Goal: Task Accomplishment & Management: Use online tool/utility

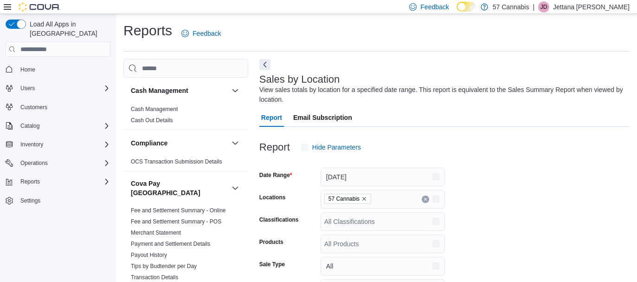
scroll to position [31, 0]
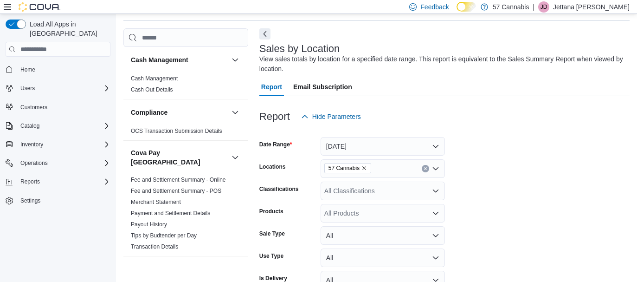
click at [40, 141] on span "Inventory" at bounding box center [31, 144] width 23 height 7
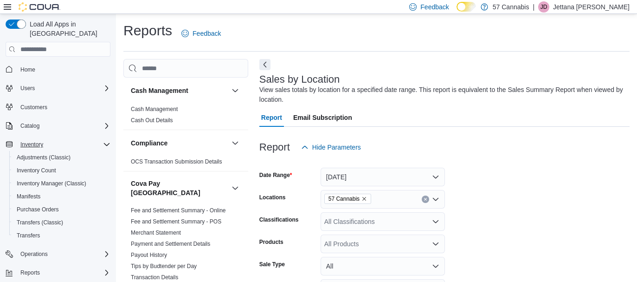
scroll to position [0, 0]
click at [105, 122] on icon "Complex example" at bounding box center [106, 125] width 7 height 7
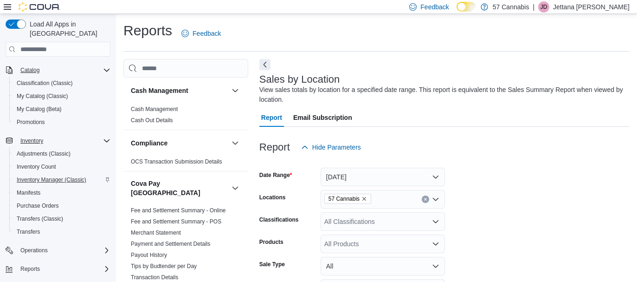
click at [31, 176] on span "Inventory Manager (Classic)" at bounding box center [52, 179] width 70 height 7
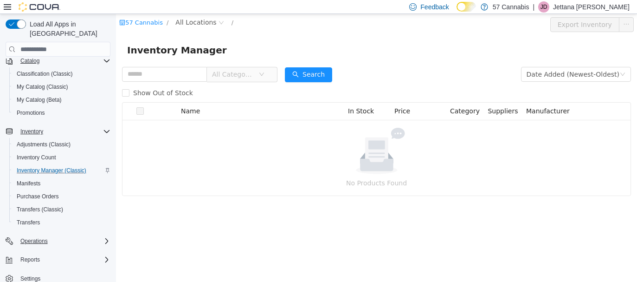
click at [84, 235] on div "Operations" at bounding box center [64, 240] width 94 height 11
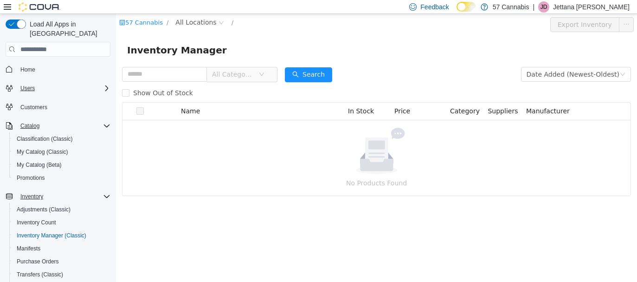
click at [67, 83] on div "Users" at bounding box center [64, 88] width 94 height 11
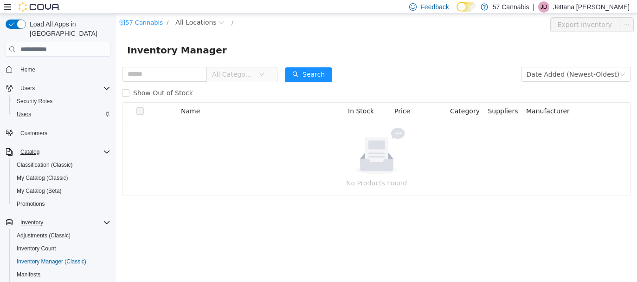
click at [25, 110] on span "Users" at bounding box center [24, 113] width 14 height 7
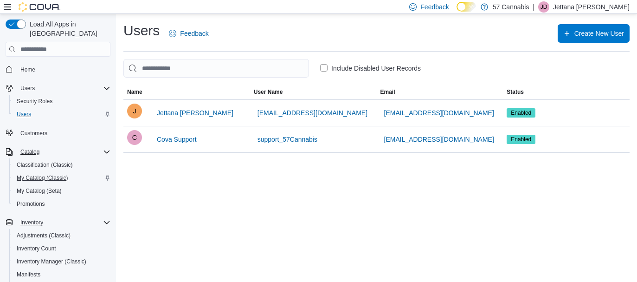
click at [39, 174] on span "My Catalog (Classic)" at bounding box center [42, 177] width 51 height 7
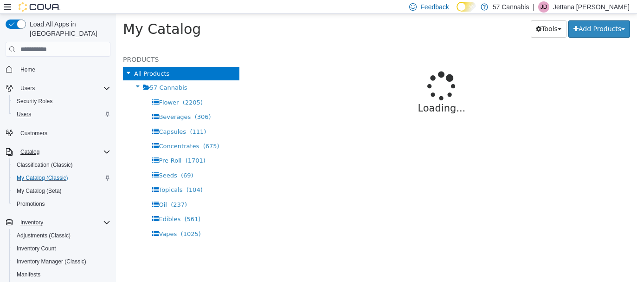
select select "**********"
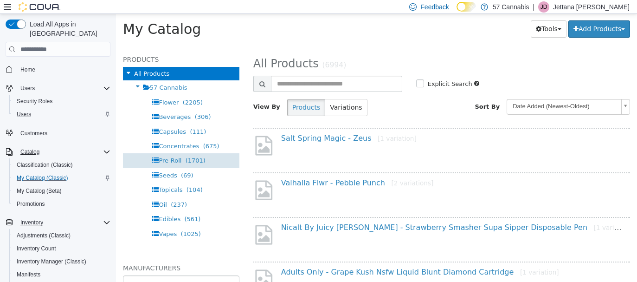
click at [177, 157] on span "Pre-Roll" at bounding box center [170, 160] width 23 height 7
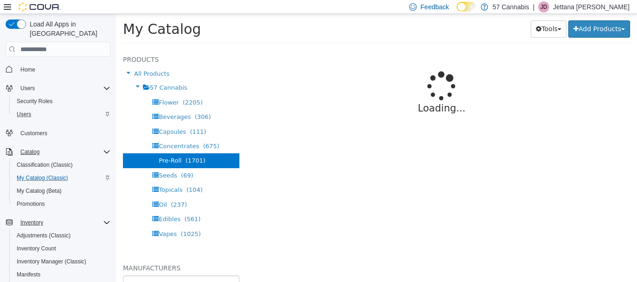
select select "**********"
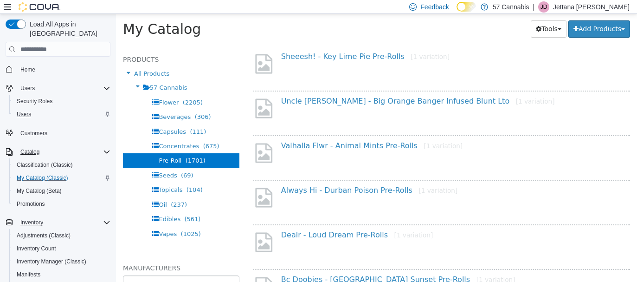
scroll to position [127, 0]
click at [46, 217] on button "Inventory" at bounding box center [32, 222] width 30 height 11
click at [33, 219] on span "Inventory" at bounding box center [31, 222] width 23 height 7
click at [39, 244] on span "Inventory Count" at bounding box center [36, 247] width 39 height 7
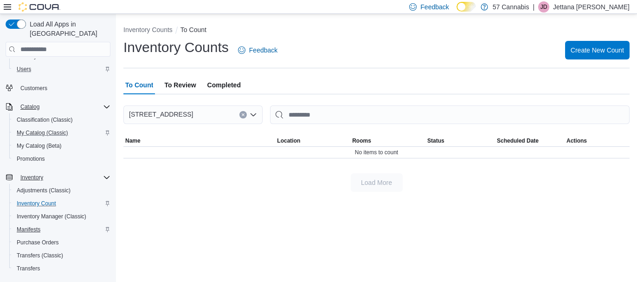
scroll to position [47, 0]
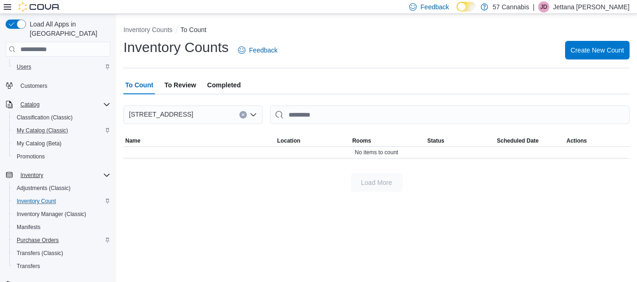
click at [37, 236] on span "Purchase Orders" at bounding box center [38, 239] width 42 height 7
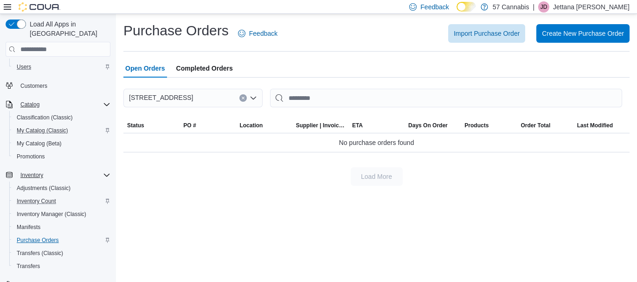
click at [34, 236] on span "Purchase Orders" at bounding box center [38, 239] width 42 height 7
click at [472, 40] on span "Import Purchase Order" at bounding box center [487, 33] width 66 height 19
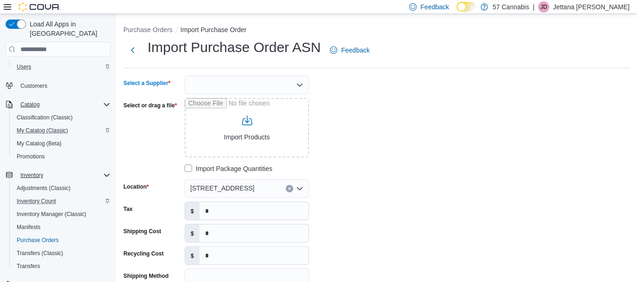
click at [246, 90] on div at bounding box center [247, 85] width 124 height 19
click at [214, 97] on span "BCLDB" at bounding box center [252, 100] width 102 height 9
click at [259, 137] on input "Select or drag a file" at bounding box center [247, 127] width 124 height 59
click at [172, 102] on label "Select or drag a file" at bounding box center [149, 105] width 53 height 7
click at [185, 101] on input "Select or drag a file" at bounding box center [247, 127] width 124 height 59
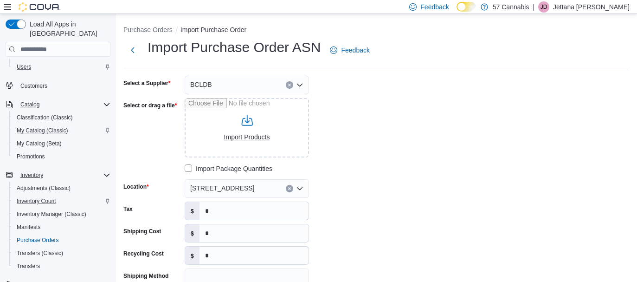
click at [250, 123] on input "Select or drag a file" at bounding box center [247, 127] width 124 height 59
type input "**********"
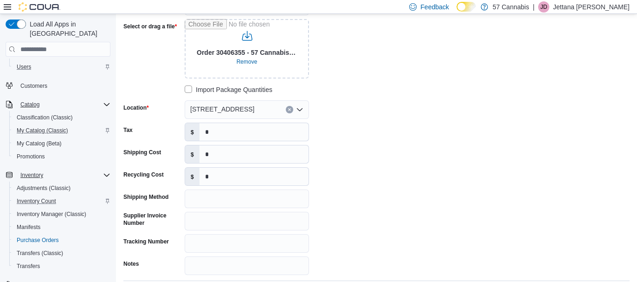
scroll to position [40, 0]
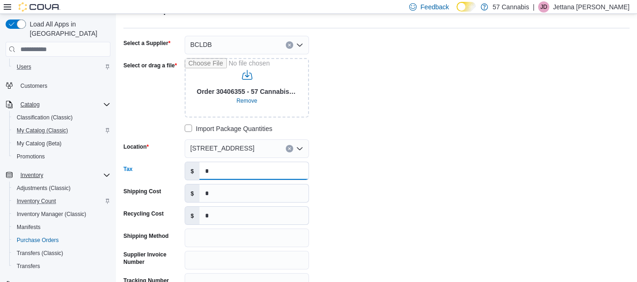
click at [218, 169] on input "*" at bounding box center [253, 171] width 109 height 18
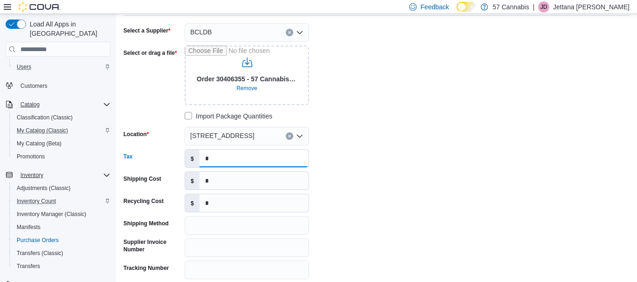
scroll to position [51, 0]
type input "******"
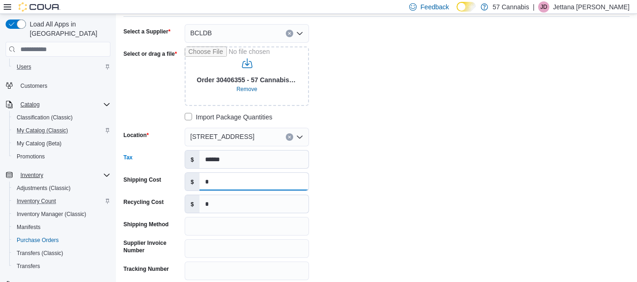
click at [218, 183] on input "*" at bounding box center [253, 182] width 109 height 18
type input "*"
type input "******"
click at [214, 205] on input "*" at bounding box center [253, 204] width 109 height 18
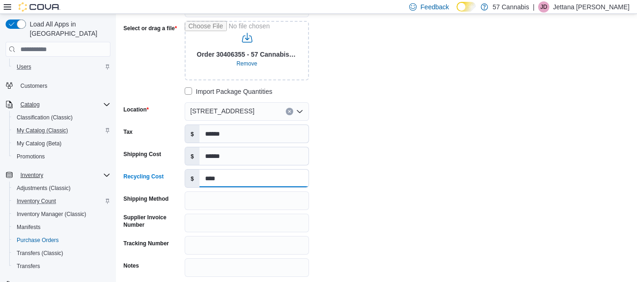
scroll to position [79, 0]
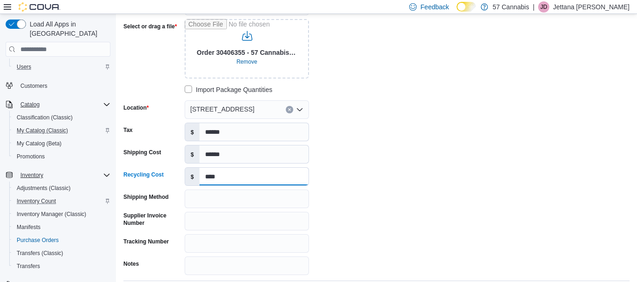
type input "****"
click at [187, 199] on input "Shipping Method" at bounding box center [247, 198] width 124 height 19
paste input "**********"
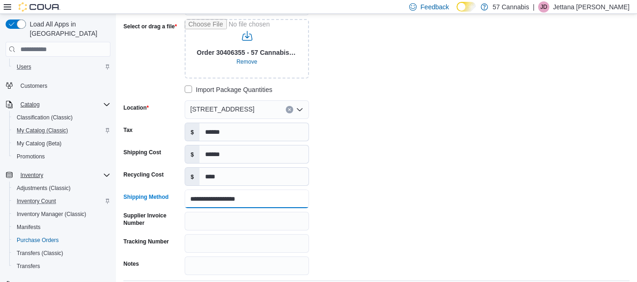
type input "**********"
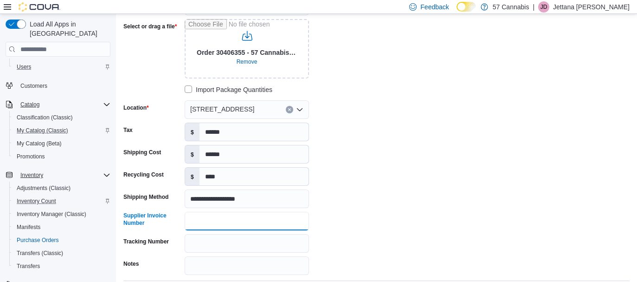
click at [207, 220] on input "Supplier Invoice Number" at bounding box center [247, 221] width 124 height 19
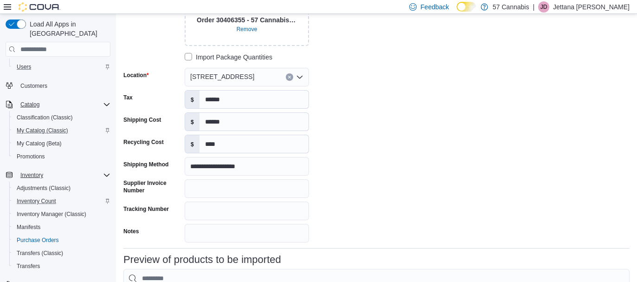
scroll to position [113, 0]
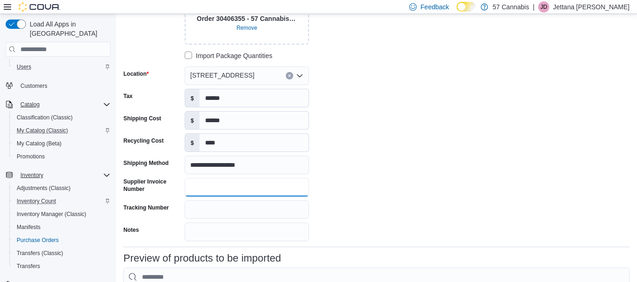
click at [202, 188] on input "Supplier Invoice Number" at bounding box center [247, 187] width 124 height 19
click at [216, 214] on input "Tracking Number" at bounding box center [247, 209] width 124 height 19
paste input "**********"
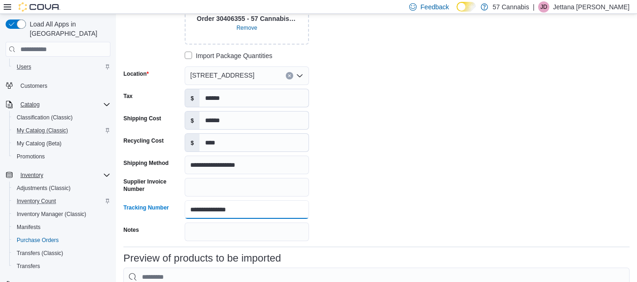
type input "**********"
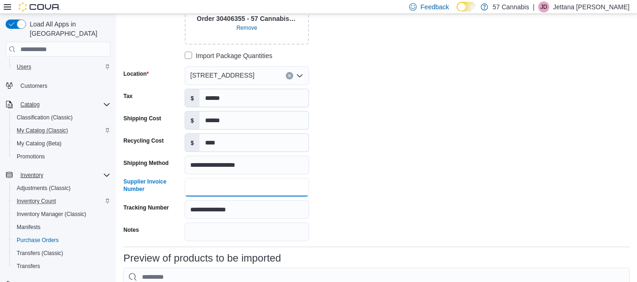
click at [236, 189] on input "Supplier Invoice Number" at bounding box center [247, 187] width 124 height 19
paste input "********"
type input "********"
click at [468, 183] on div "**********" at bounding box center [376, 102] width 506 height 278
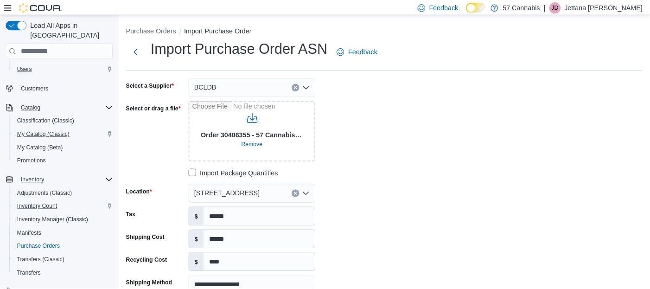
scroll to position [0, 0]
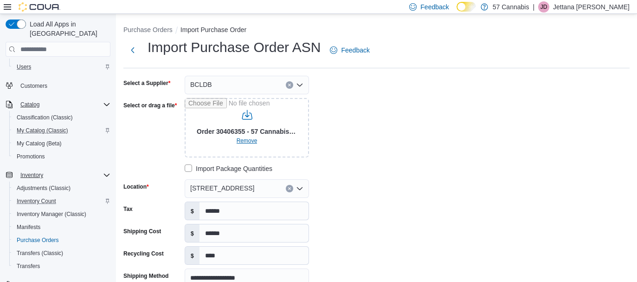
click at [246, 142] on span "Remove" at bounding box center [247, 140] width 21 height 7
click at [529, 7] on p "57 Cannabis" at bounding box center [511, 6] width 37 height 11
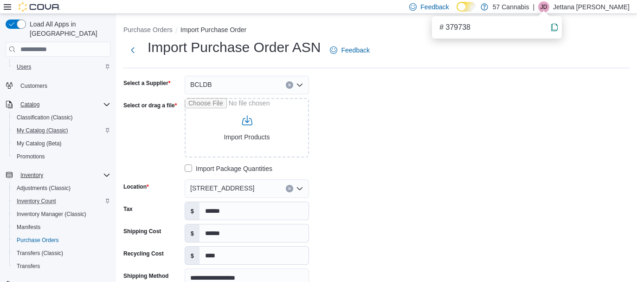
click at [546, 144] on div "**********" at bounding box center [376, 215] width 506 height 278
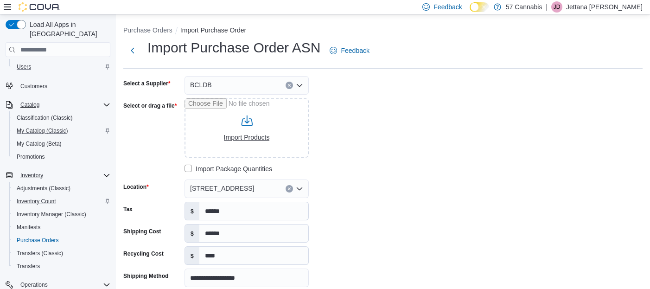
click at [248, 132] on input "Select or drag a file" at bounding box center [247, 127] width 124 height 59
type input "**********"
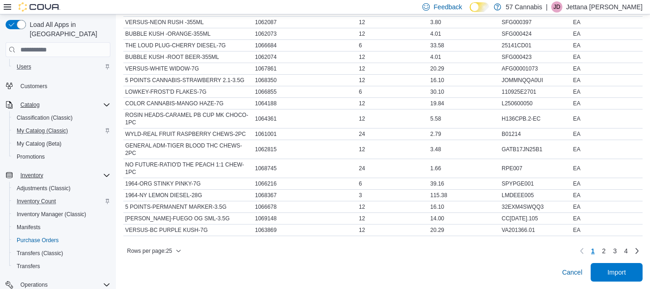
scroll to position [512, 0]
click at [627, 272] on span "Import" at bounding box center [617, 272] width 41 height 19
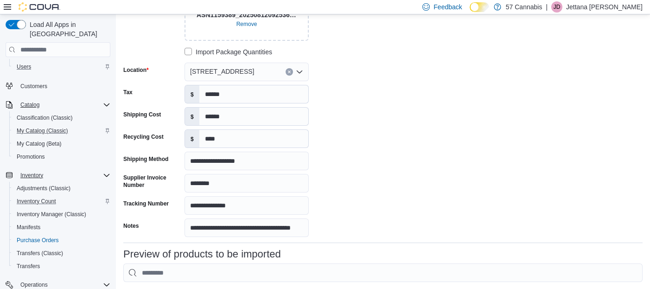
scroll to position [164, 0]
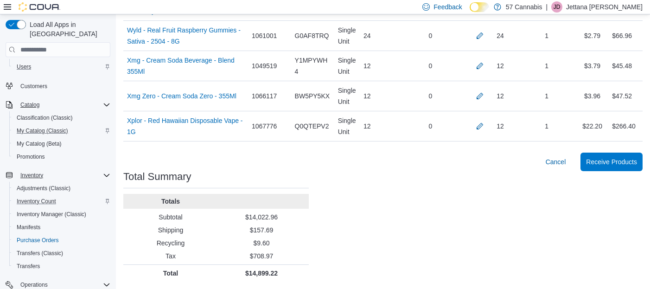
scroll to position [3904, 0]
click at [605, 169] on span "Receive Products" at bounding box center [611, 161] width 51 height 19
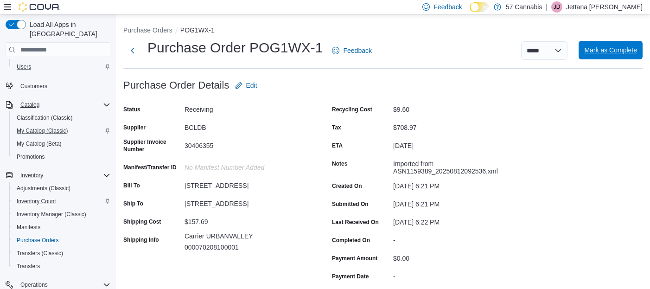
click at [607, 51] on span "Mark as Complete" at bounding box center [611, 49] width 53 height 9
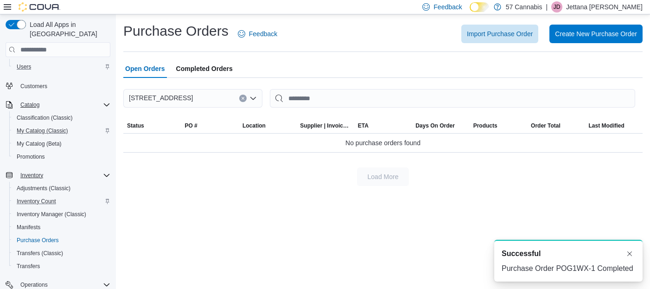
click at [211, 70] on span "Completed Orders" at bounding box center [204, 68] width 57 height 19
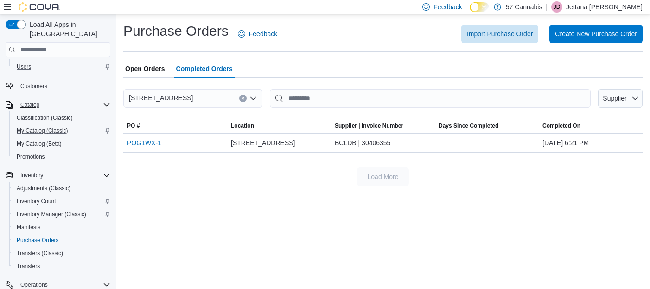
click at [51, 211] on span "Inventory Manager (Classic)" at bounding box center [52, 214] width 70 height 7
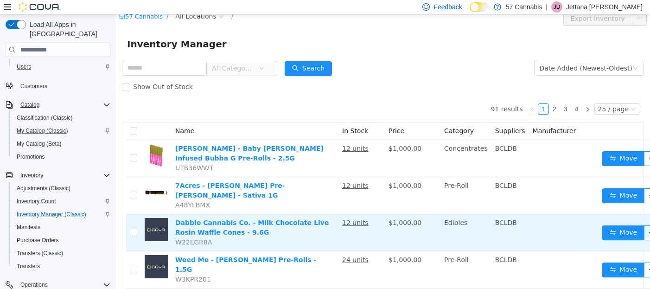
scroll to position [7, 0]
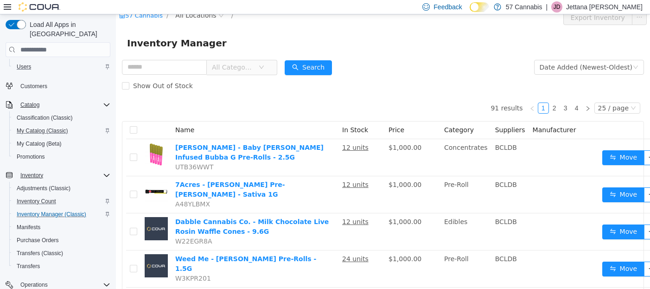
click at [389, 130] on span "Price" at bounding box center [397, 129] width 16 height 7
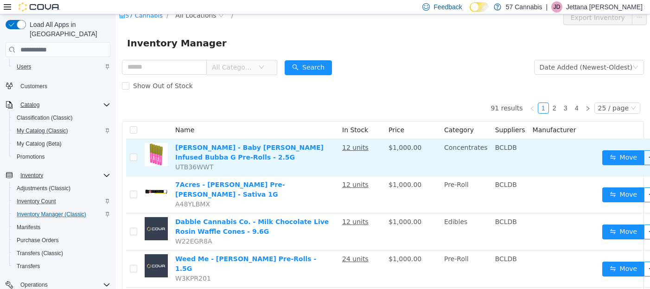
click at [395, 148] on span "$1,000.00" at bounding box center [405, 147] width 33 height 7
click at [294, 148] on link "[PERSON_NAME] - Baby [PERSON_NAME] Infused Bubba G Pre-Rolls - 2.5G" at bounding box center [249, 152] width 148 height 17
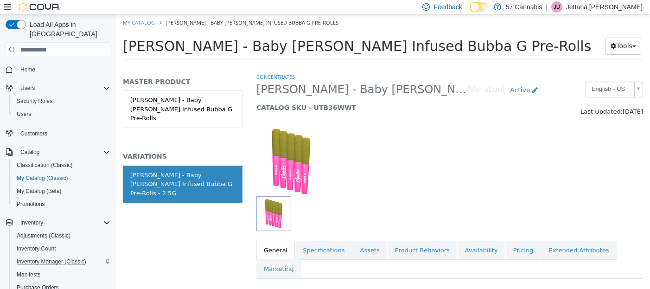
click at [63, 258] on span "Inventory Manager (Classic)" at bounding box center [52, 261] width 70 height 7
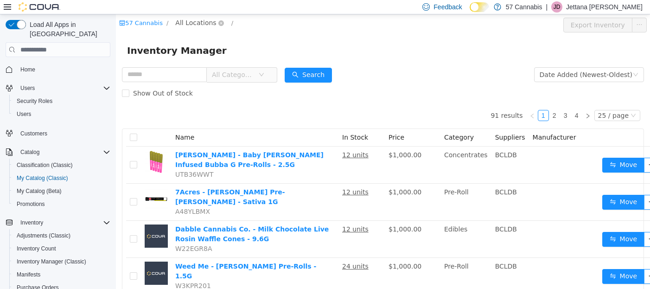
click at [213, 23] on span "All Locations" at bounding box center [199, 23] width 55 height 11
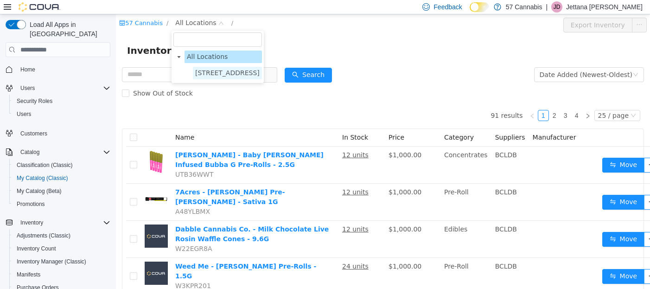
click at [222, 70] on span "1440 E. 57th Ave." at bounding box center [227, 72] width 64 height 7
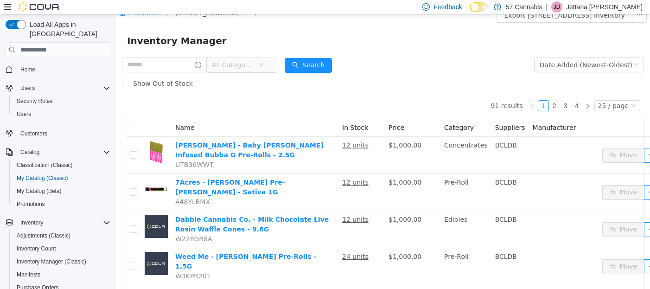
scroll to position [11, 0]
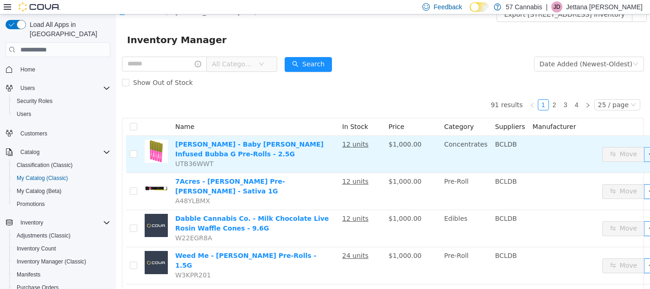
click at [644, 157] on button "button" at bounding box center [651, 154] width 15 height 15
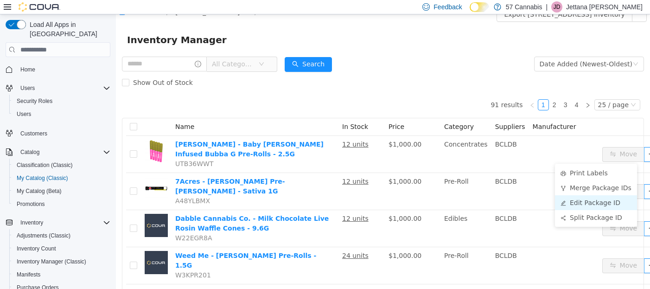
click at [604, 201] on li "Edit Package ID" at bounding box center [596, 202] width 82 height 15
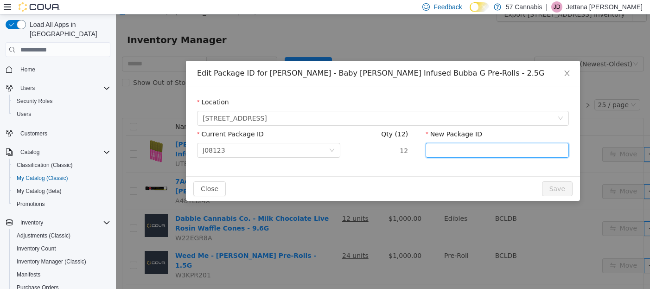
click at [465, 147] on input "New Package ID" at bounding box center [497, 150] width 143 height 15
click at [572, 73] on span "Close" at bounding box center [567, 74] width 26 height 26
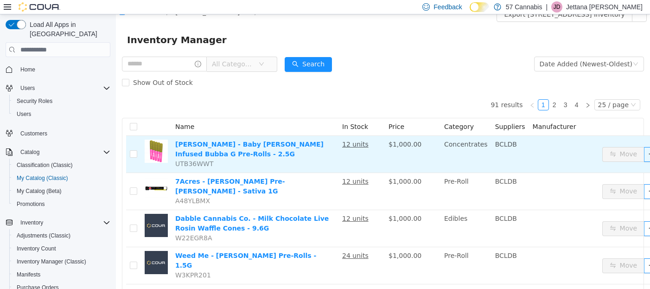
click at [389, 144] on span "$1,000.00" at bounding box center [405, 144] width 33 height 7
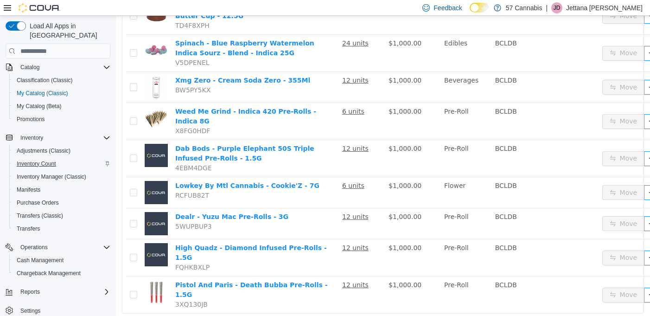
scroll to position [86, 0]
click at [45, 160] on span "Inventory Count" at bounding box center [36, 163] width 39 height 7
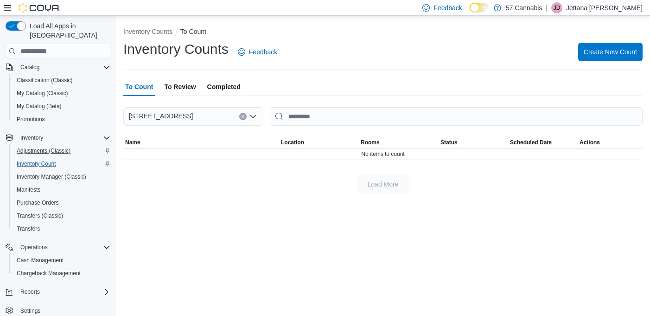
click at [50, 147] on span "Adjustments (Classic)" at bounding box center [44, 150] width 54 height 7
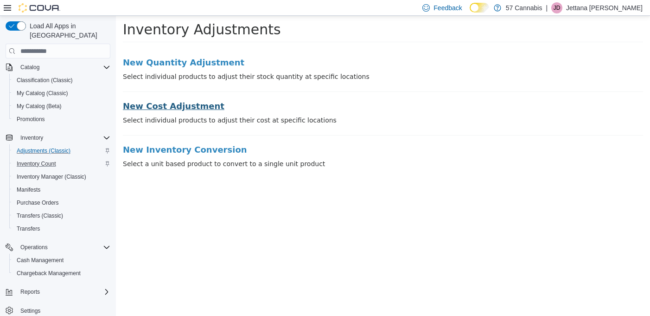
click at [183, 104] on h3 "New Cost Adjustment" at bounding box center [383, 106] width 521 height 9
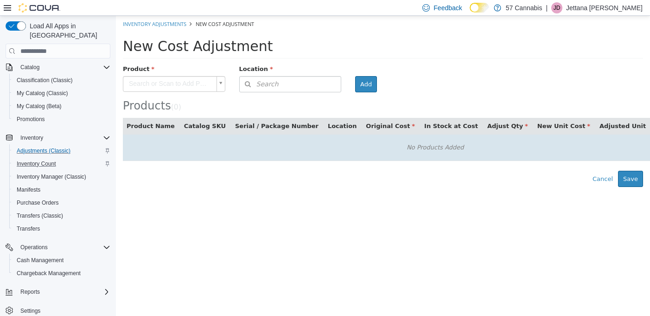
click at [225, 135] on td "No Products Added" at bounding box center [435, 148] width 625 height 26
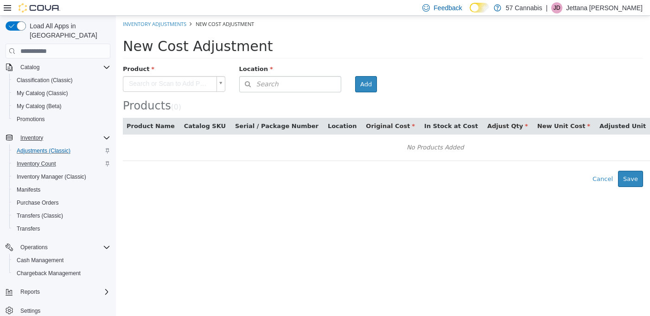
click at [25, 134] on span "Inventory" at bounding box center [31, 137] width 23 height 7
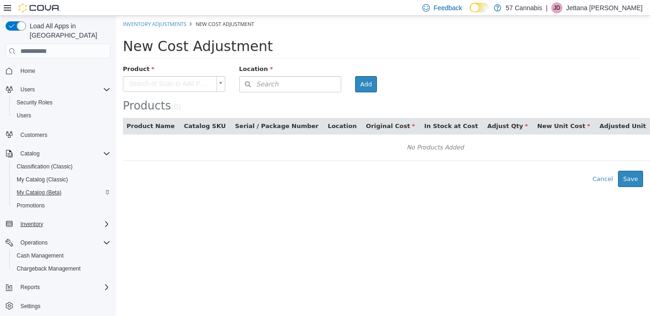
click at [38, 189] on span "My Catalog (Beta)" at bounding box center [39, 192] width 45 height 7
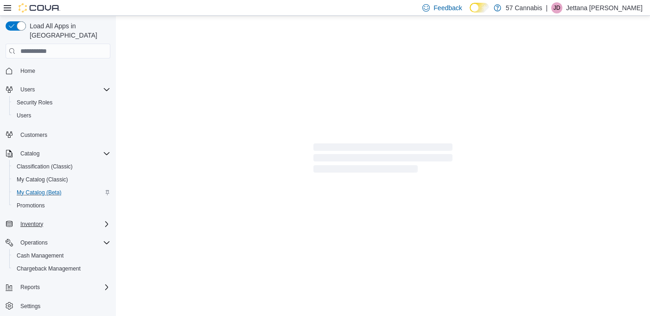
select select "**********"
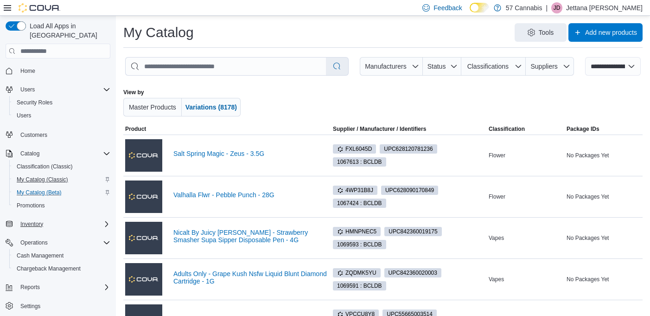
click at [31, 176] on span "My Catalog (Classic)" at bounding box center [42, 179] width 51 height 7
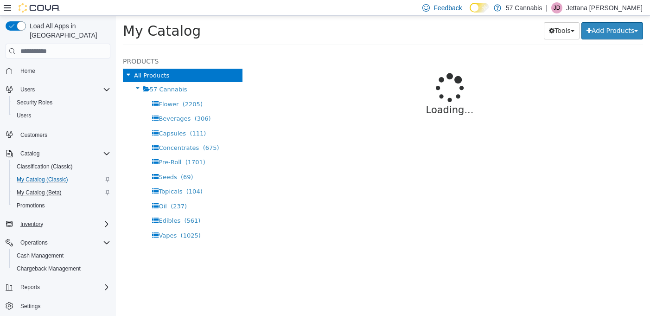
select select "**********"
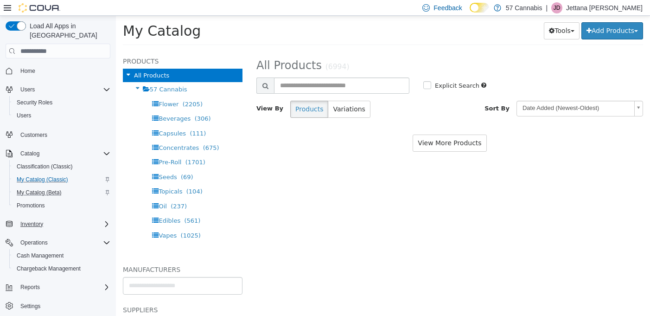
click at [34, 220] on span "Inventory" at bounding box center [31, 223] width 23 height 7
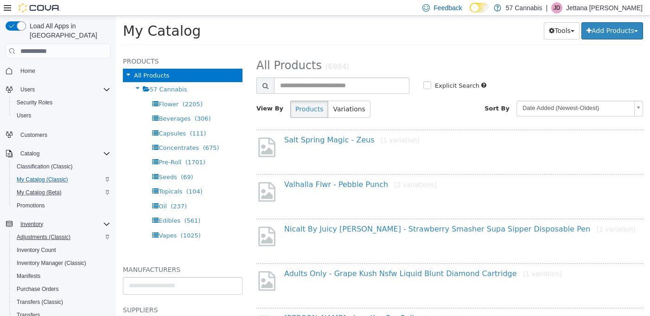
click at [36, 233] on span "Adjustments (Classic)" at bounding box center [44, 236] width 54 height 7
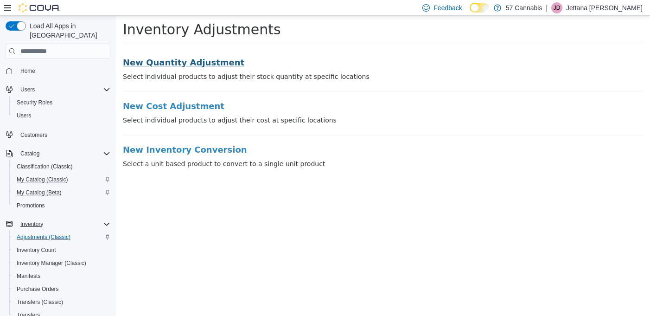
click at [159, 64] on h3 "New Quantity Adjustment" at bounding box center [383, 62] width 521 height 9
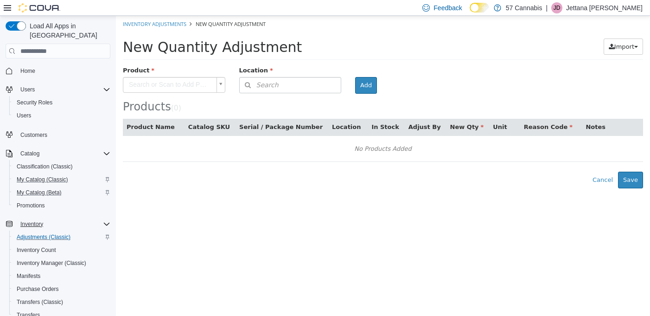
click at [140, 75] on div "Product" at bounding box center [174, 72] width 116 height 12
click at [142, 82] on body "× Inventory Adjustments New Quantity Adjustment New Quantity Adjustment Import …" at bounding box center [383, 102] width 534 height 173
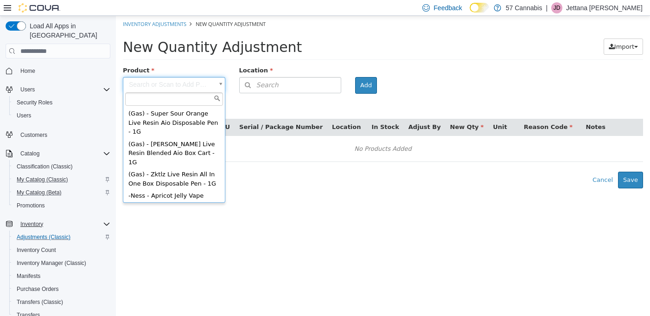
click at [157, 188] on html "× Inventory Adjustments New Quantity Adjustment New Quantity Adjustment Import …" at bounding box center [383, 102] width 534 height 173
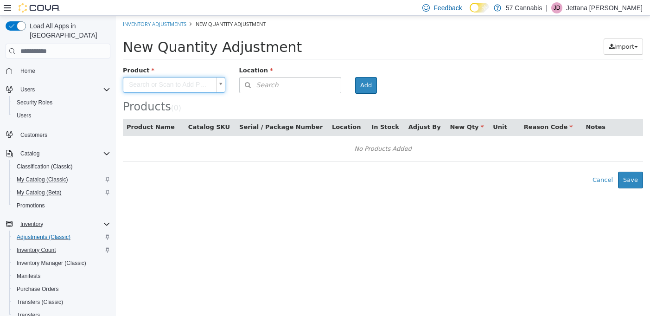
click at [34, 246] on span "Inventory Count" at bounding box center [36, 249] width 39 height 7
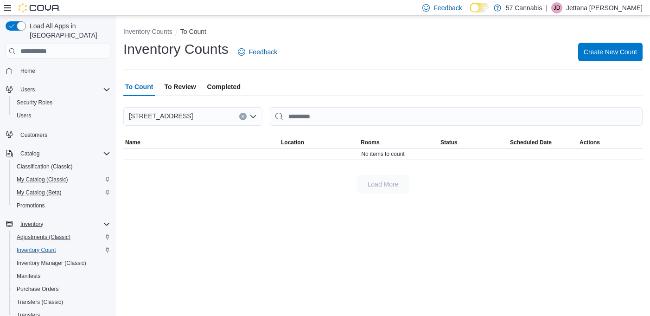
click at [218, 85] on span "Completed" at bounding box center [223, 86] width 33 height 19
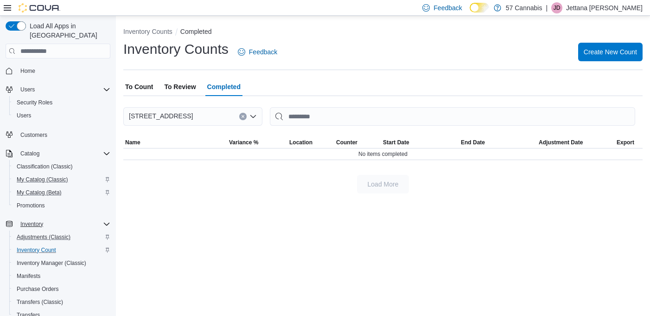
click at [186, 81] on span "To Review" at bounding box center [180, 86] width 32 height 19
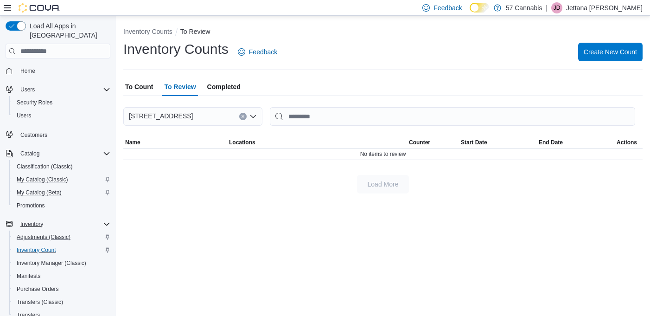
click at [134, 92] on span "To Count" at bounding box center [139, 86] width 28 height 19
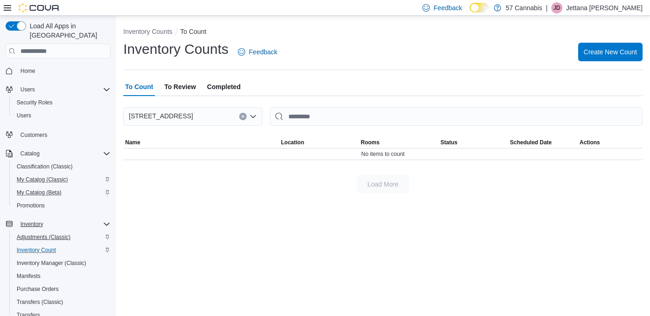
click at [49, 233] on span "Adjustments (Classic)" at bounding box center [44, 236] width 54 height 7
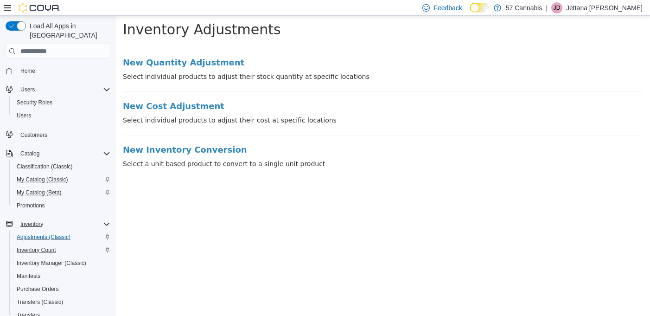
click at [137, 111] on li "New Cost Adjustment Select individual products to adjust their cost at specific…" at bounding box center [383, 119] width 521 height 34
click at [136, 105] on h3 "New Cost Adjustment" at bounding box center [383, 106] width 521 height 9
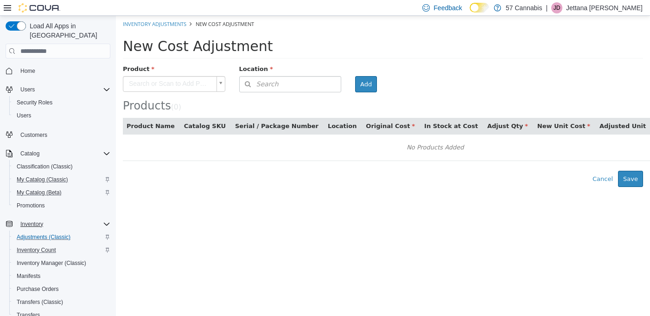
click at [267, 80] on span "Search" at bounding box center [259, 84] width 39 height 10
click at [246, 108] on div "Type 3 or more characters or browse" at bounding box center [290, 106] width 103 height 29
click at [258, 98] on div "Type 3 or more characters or browse" at bounding box center [290, 106] width 103 height 29
click at [258, 79] on input at bounding box center [299, 85] width 85 height 16
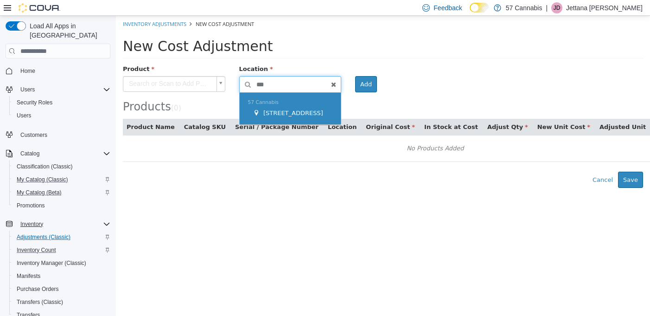
type input "***"
click at [267, 110] on span "[STREET_ADDRESS]" at bounding box center [294, 112] width 60 height 7
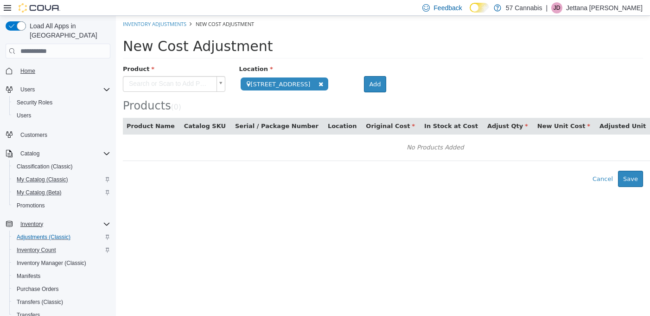
click at [22, 67] on span "Home" at bounding box center [27, 70] width 15 height 7
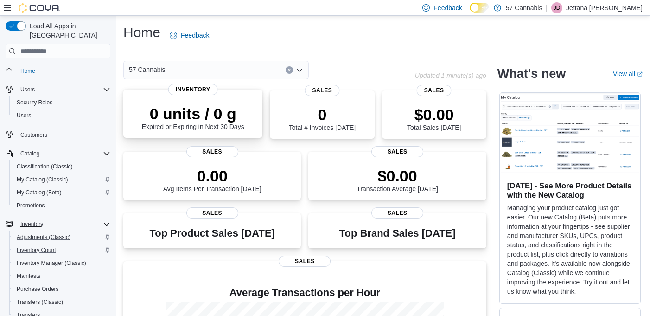
click at [188, 89] on span "Inventory" at bounding box center [193, 89] width 50 height 11
click at [49, 246] on span "Inventory Count" at bounding box center [36, 249] width 39 height 7
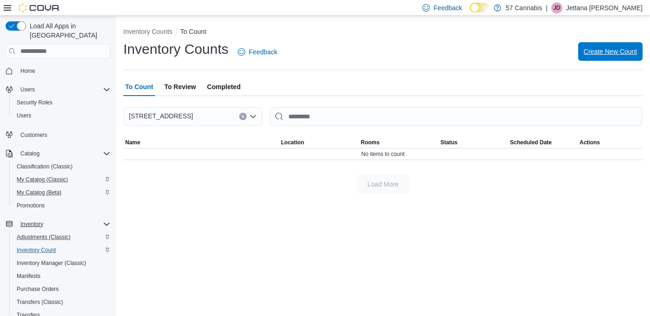
click at [610, 50] on span "Create New Count" at bounding box center [610, 51] width 53 height 9
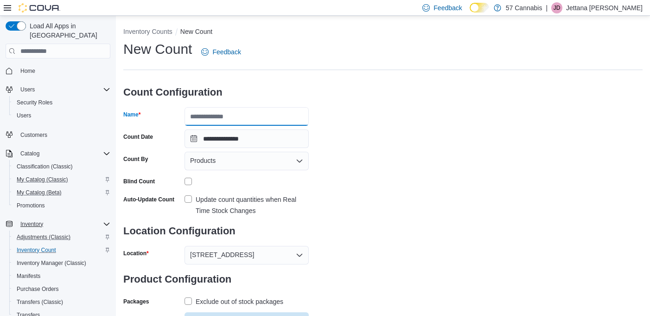
click at [232, 115] on input "Name" at bounding box center [247, 116] width 124 height 19
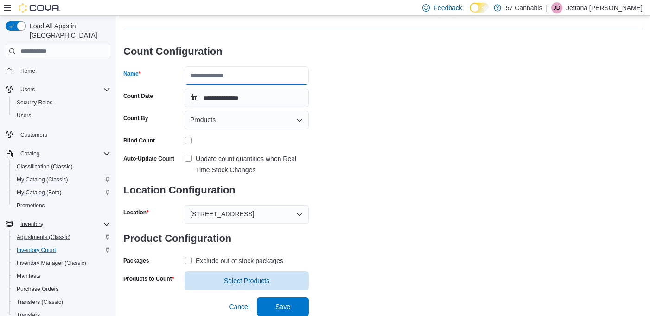
scroll to position [40, 0]
click at [238, 281] on span "Select Products" at bounding box center [246, 280] width 45 height 9
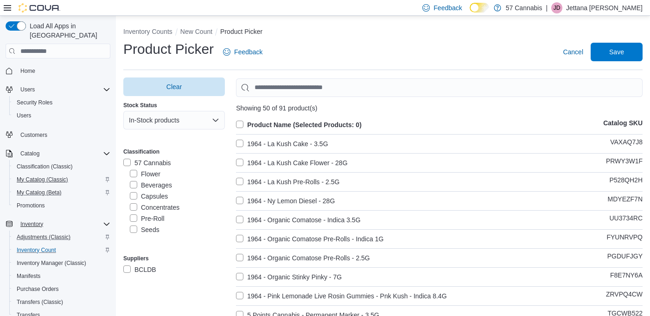
click at [44, 175] on span "My Catalog (Classic)" at bounding box center [42, 179] width 51 height 11
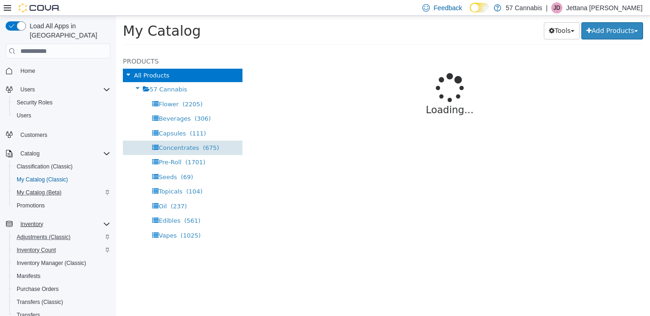
select select "**********"
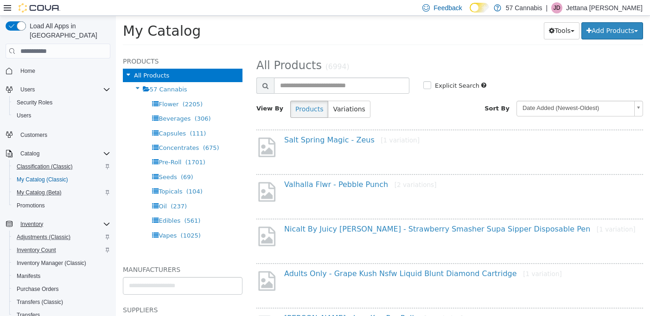
click at [60, 163] on span "Classification (Classic)" at bounding box center [45, 166] width 56 height 7
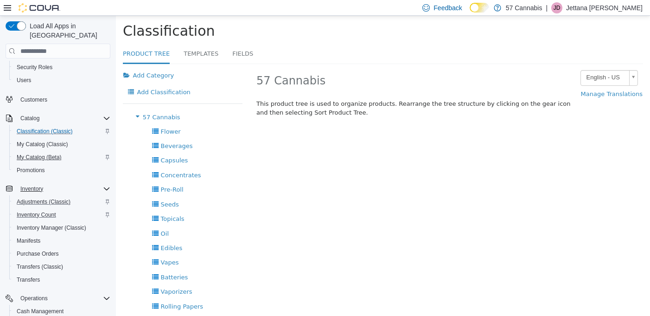
scroll to position [36, 0]
click at [108, 114] on icon "Complex example" at bounding box center [106, 117] width 7 height 7
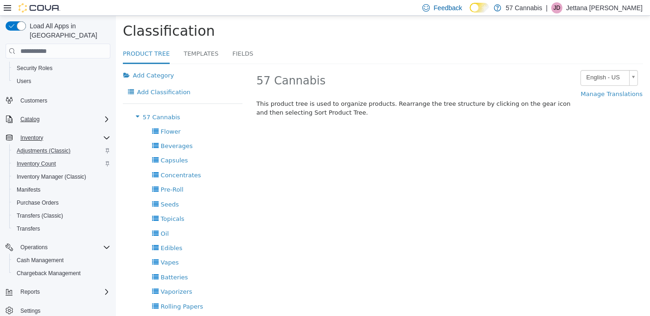
scroll to position [34, 0]
click at [51, 173] on span "Inventory Manager (Classic)" at bounding box center [52, 176] width 70 height 7
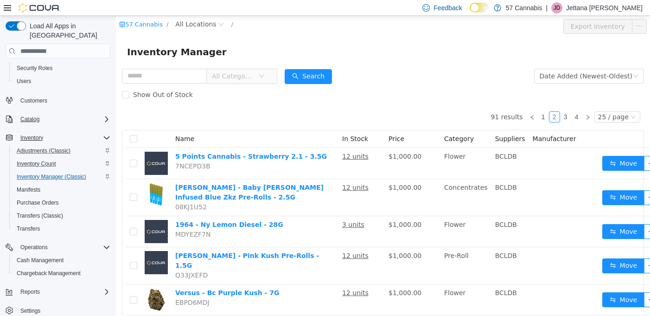
click at [389, 137] on span "Price" at bounding box center [397, 138] width 16 height 7
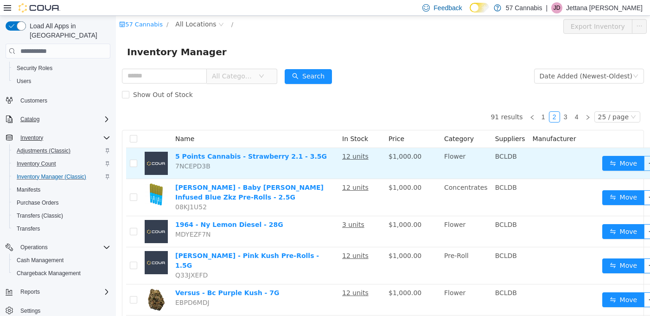
click at [644, 167] on button "button" at bounding box center [651, 163] width 15 height 15
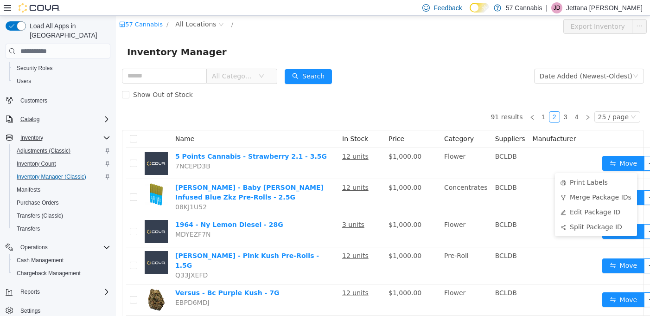
click at [482, 77] on form "All Categories Date Added (Newest-Oldest) Search Show Out of Stock" at bounding box center [383, 85] width 522 height 37
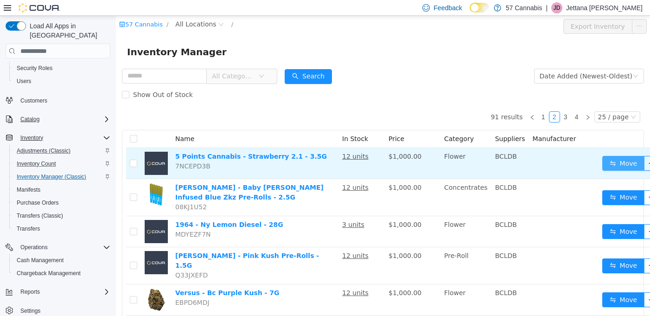
click at [604, 165] on button "Move" at bounding box center [624, 163] width 43 height 15
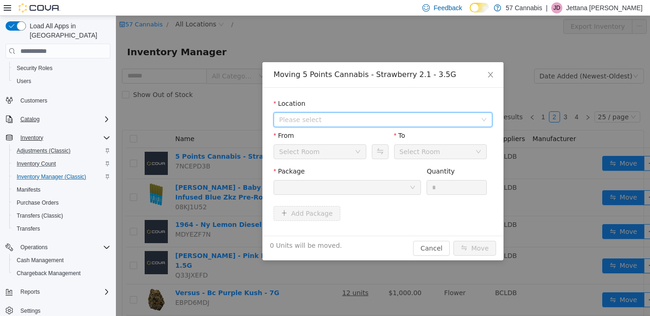
click at [294, 120] on span "Please select" at bounding box center [378, 119] width 198 height 9
click at [493, 75] on icon "icon: close" at bounding box center [490, 74] width 7 height 7
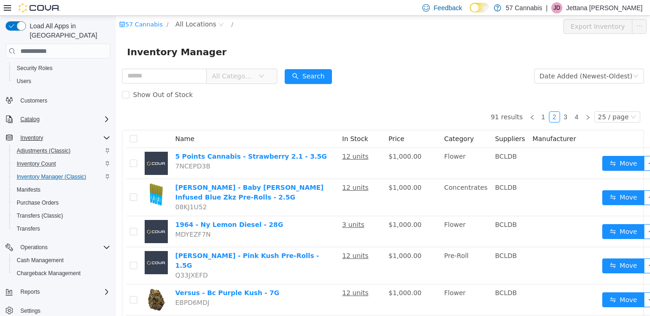
click at [371, 71] on form "All Categories Date Added (Newest-Oldest) Search Show Out of Stock" at bounding box center [383, 85] width 522 height 37
click at [48, 173] on span "Inventory Manager (Classic)" at bounding box center [52, 176] width 70 height 7
click at [51, 173] on span "Inventory Manager (Classic)" at bounding box center [52, 176] width 70 height 7
click at [209, 22] on span "All Locations" at bounding box center [195, 24] width 41 height 10
click at [209, 77] on span "[STREET_ADDRESS]" at bounding box center [227, 74] width 64 height 7
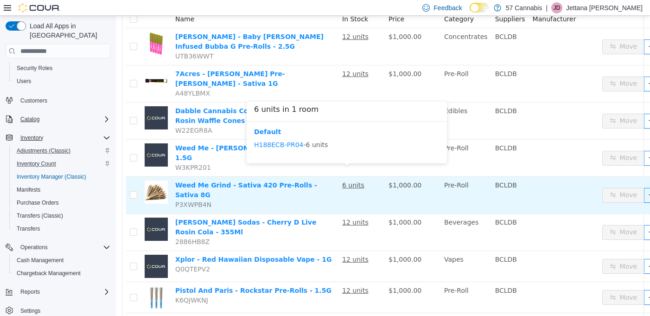
scroll to position [122, 0]
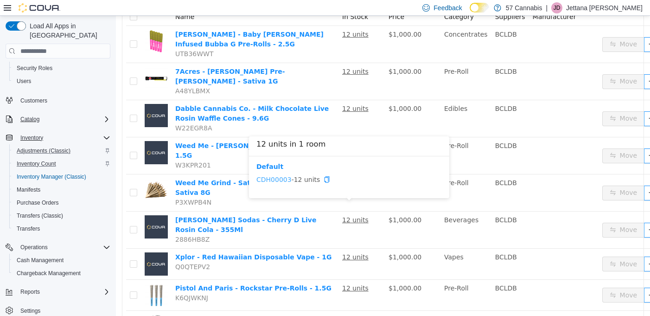
click at [278, 181] on link "CDH00003" at bounding box center [274, 179] width 35 height 7
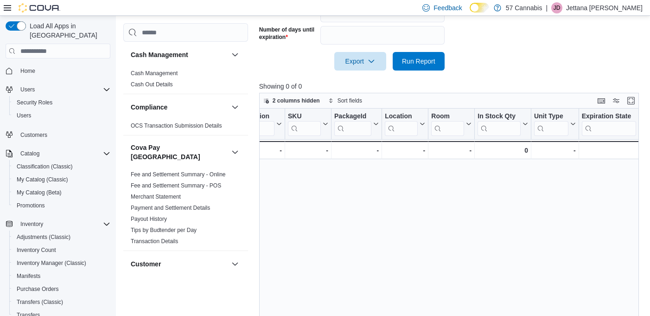
scroll to position [0, 85]
click at [365, 63] on span "Export" at bounding box center [360, 60] width 41 height 19
click at [356, 209] on div "Product Click to view column header actions Classification Click to view column…" at bounding box center [449, 227] width 380 height 237
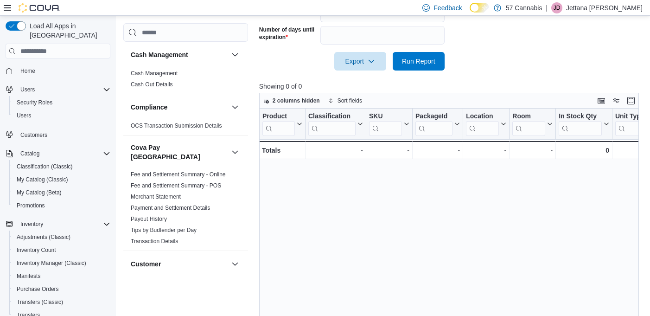
scroll to position [0, 0]
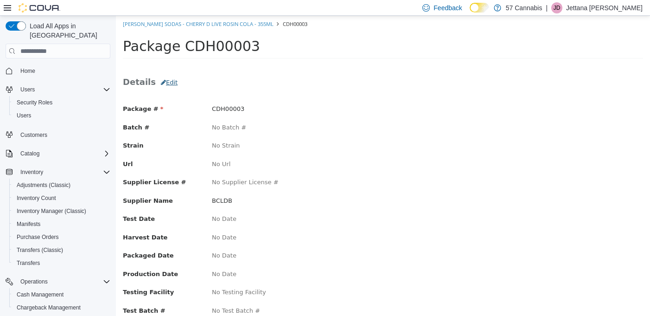
click at [164, 82] on button "Edit" at bounding box center [169, 82] width 27 height 17
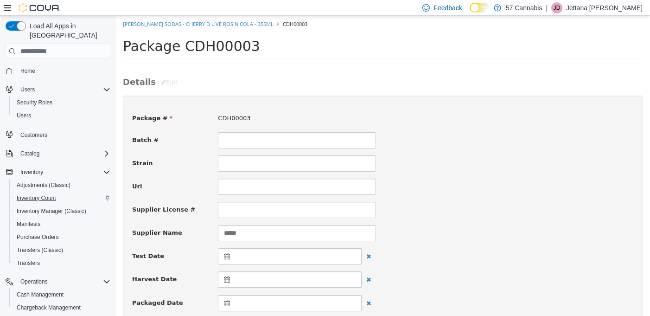
click at [38, 194] on span "Inventory Count" at bounding box center [36, 197] width 39 height 7
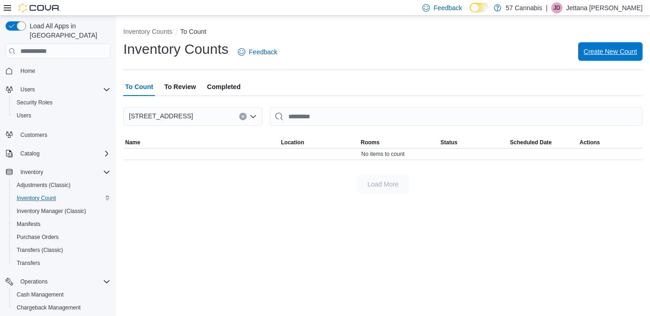
click at [602, 51] on span "Create New Count" at bounding box center [610, 51] width 53 height 9
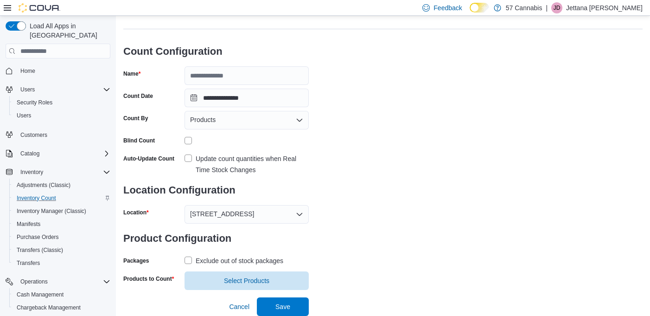
scroll to position [40, 0]
click at [244, 283] on span "Select Products" at bounding box center [246, 280] width 45 height 9
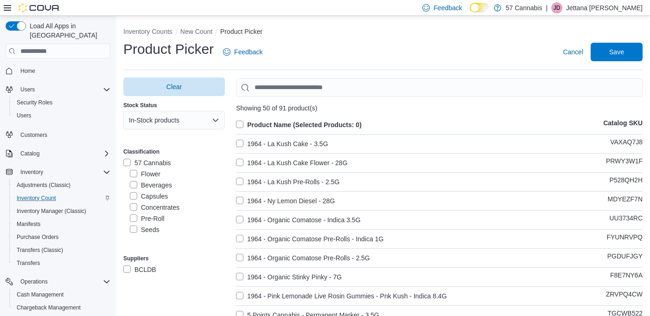
click at [134, 171] on label "Flower" at bounding box center [145, 173] width 31 height 11
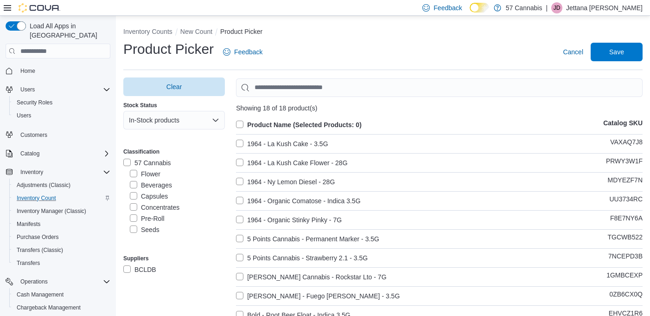
click at [241, 140] on label "1964 - La Kush Cake - 3.5G" at bounding box center [282, 143] width 92 height 11
click at [283, 145] on label "1964 - La Kush Cake - 3.5G" at bounding box center [282, 143] width 92 height 11
click at [240, 146] on label "1964 - La Kush Cake - 3.5G" at bounding box center [282, 143] width 92 height 11
click at [240, 122] on label "Product Name (Selected Products: 0)" at bounding box center [299, 124] width 126 height 11
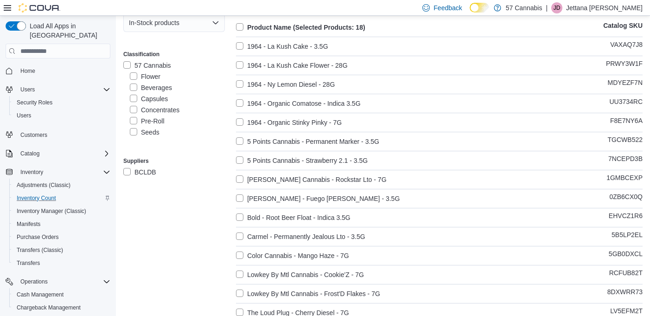
scroll to position [90, 0]
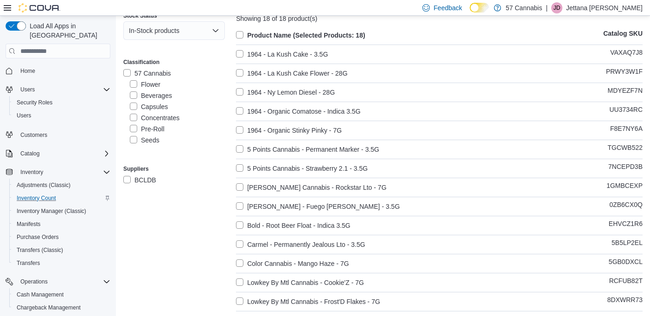
click at [125, 71] on label "57 Cannabis" at bounding box center [147, 73] width 48 height 11
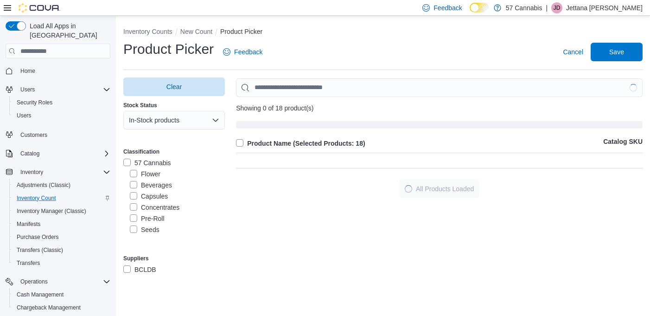
scroll to position [0, 0]
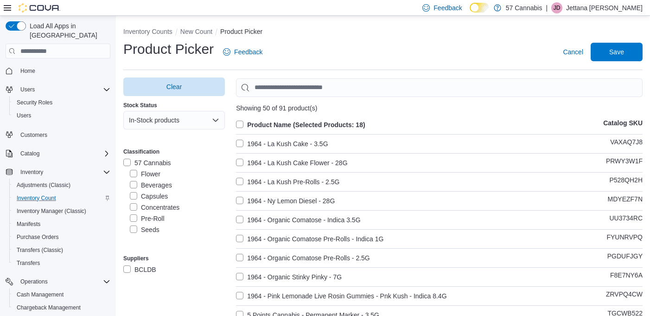
click at [238, 123] on label "Product Name (Selected Products: 18)" at bounding box center [300, 124] width 129 height 11
click at [240, 123] on label "Product Name (Selected Products: 0)" at bounding box center [299, 124] width 126 height 11
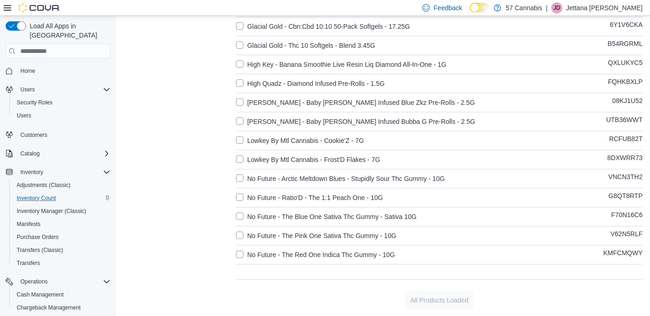
scroll to position [821, 0]
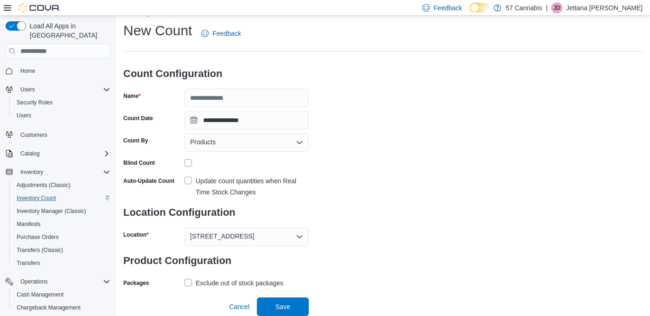
scroll to position [18, 0]
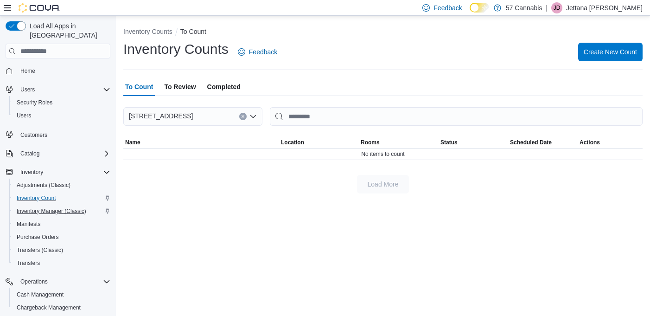
click at [47, 206] on span "Inventory Manager (Classic)" at bounding box center [52, 211] width 70 height 11
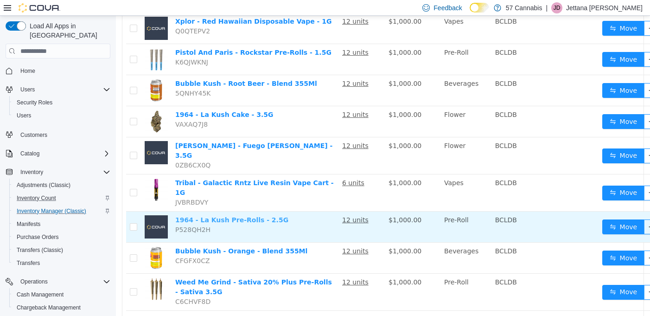
scroll to position [358, 0]
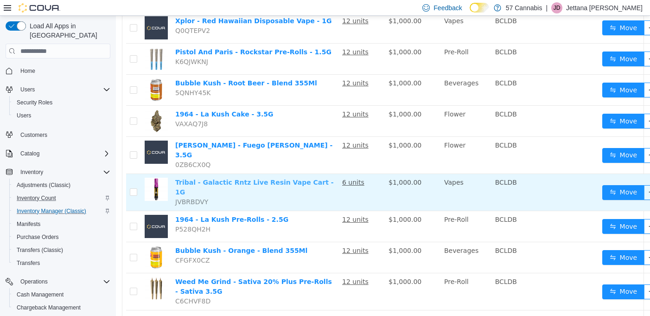
click at [225, 179] on link "Tribal - Galactic Rntz Live Resin Vape Cart - 1G" at bounding box center [254, 187] width 159 height 17
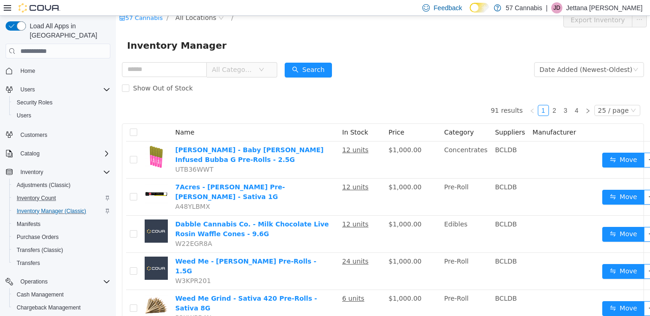
scroll to position [8, 0]
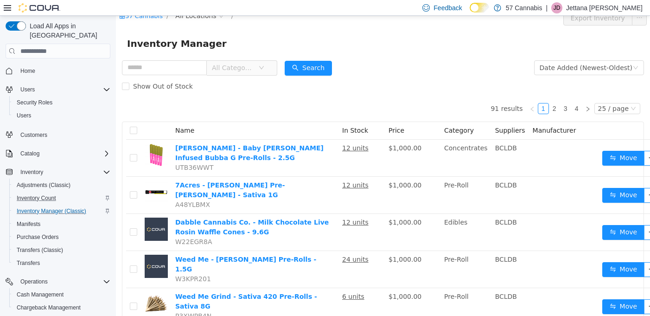
click at [446, 130] on span "Category" at bounding box center [459, 130] width 30 height 7
click at [462, 134] on th "Category" at bounding box center [466, 131] width 51 height 18
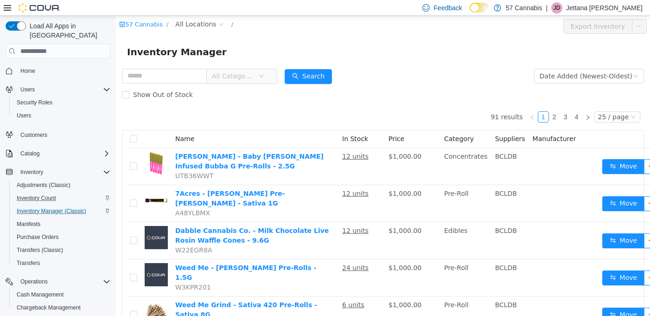
scroll to position [0, 0]
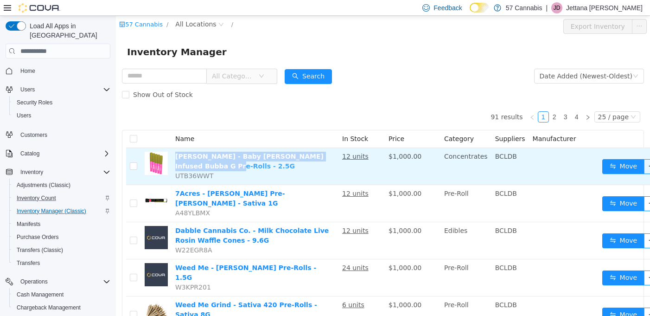
drag, startPoint x: 243, startPoint y: 168, endPoint x: 187, endPoint y: 157, distance: 57.3
click at [187, 157] on td "Jeeter - Baby Jeeter Infused Bubba G Pre-Rolls - 2.5G UTB36WWT" at bounding box center [255, 166] width 167 height 37
copy link "[PERSON_NAME] - Baby [PERSON_NAME] Infused Bubba G Pre-Rolls - 2.5G"
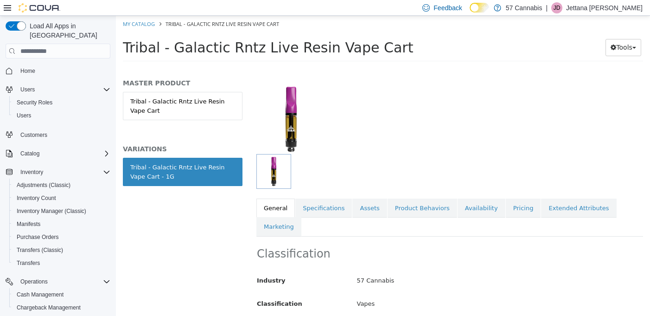
scroll to position [41, 0]
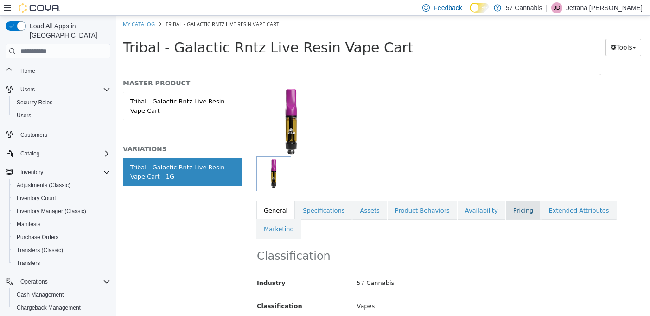
click at [510, 211] on link "Pricing" at bounding box center [523, 210] width 35 height 19
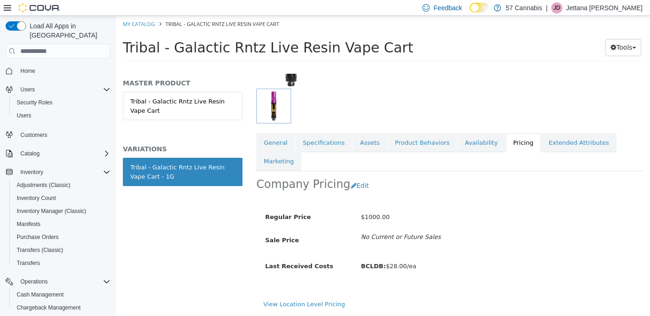
scroll to position [120, 0]
click at [356, 177] on button "Edit" at bounding box center [363, 185] width 24 height 17
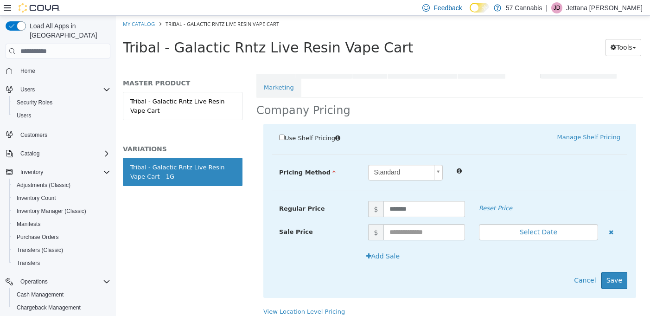
scroll to position [189, 0]
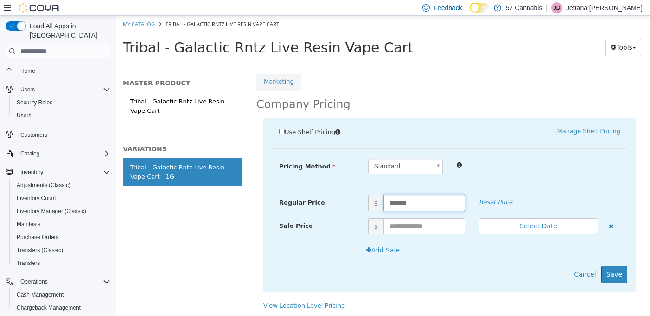
drag, startPoint x: 420, startPoint y: 201, endPoint x: 338, endPoint y: 183, distance: 84.2
click at [338, 183] on div "Pricing Method Standard * Regular Price $ ******* Reset Price Sale Price $ Sele…" at bounding box center [449, 172] width 355 height 26
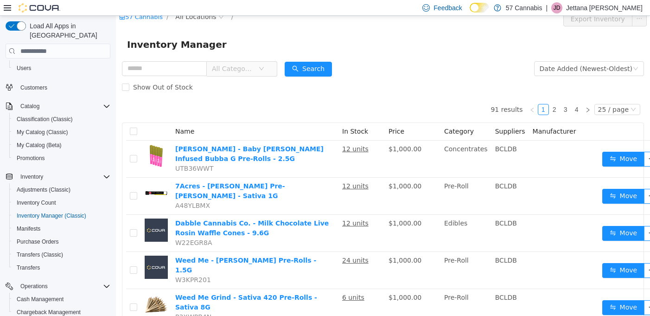
scroll to position [7, 0]
click at [202, 151] on link "[PERSON_NAME] - Baby [PERSON_NAME] Infused Bubba G Pre-Rolls - 2.5G" at bounding box center [249, 153] width 148 height 17
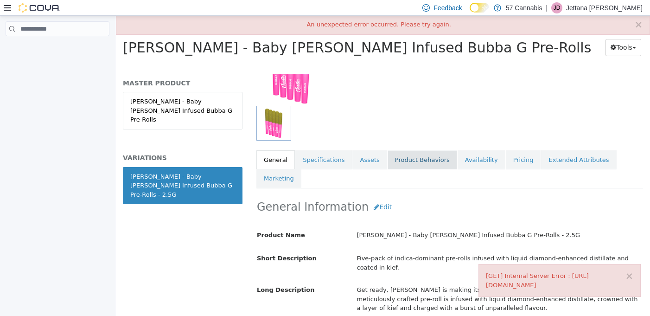
scroll to position [59, 0]
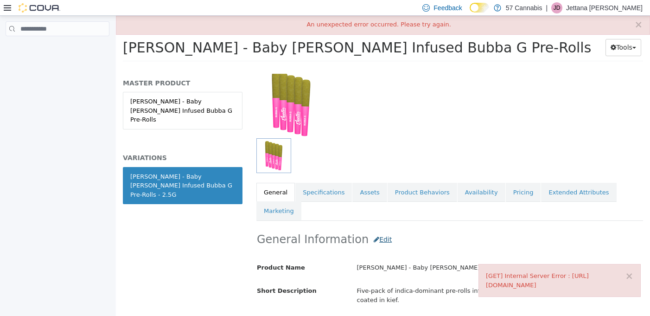
click at [369, 241] on button "Edit" at bounding box center [383, 239] width 28 height 17
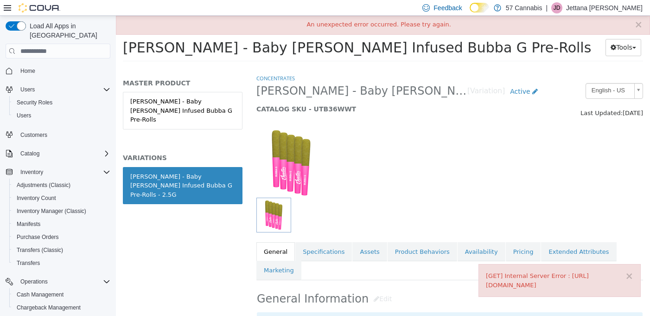
scroll to position [0, 0]
click at [33, 194] on span "Inventory Count" at bounding box center [36, 197] width 39 height 7
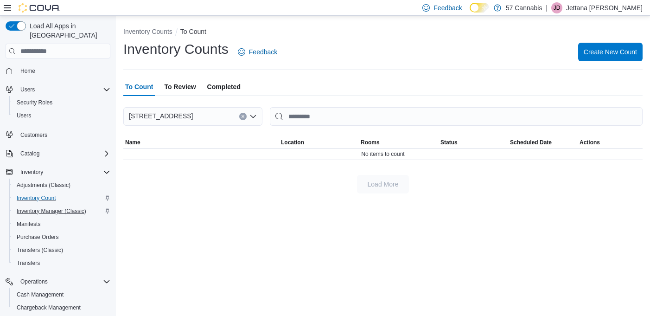
click at [32, 207] on span "Inventory Manager (Classic)" at bounding box center [52, 210] width 70 height 7
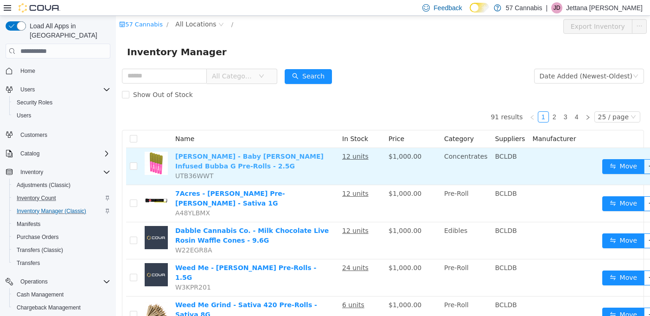
click at [261, 157] on link "[PERSON_NAME] - Baby [PERSON_NAME] Infused Bubba G Pre-Rolls - 2.5G" at bounding box center [249, 161] width 148 height 17
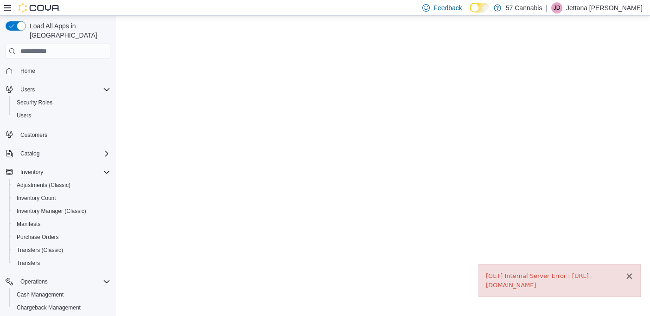
click at [630, 271] on button "×" at bounding box center [629, 276] width 8 height 10
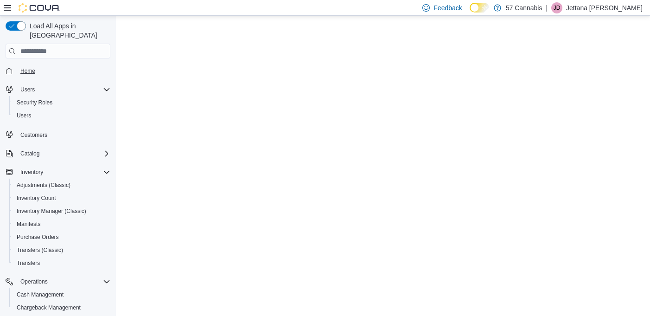
click at [23, 67] on span "Home" at bounding box center [27, 70] width 15 height 7
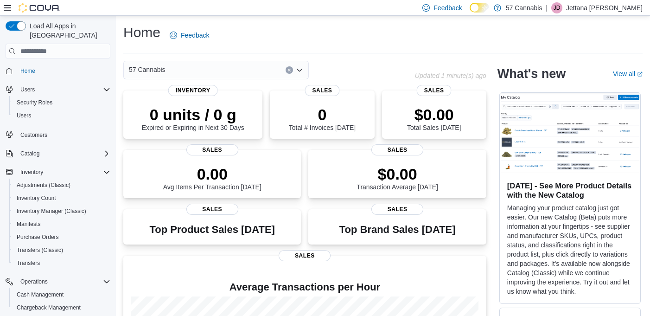
click at [214, 68] on div "57 Cannabis" at bounding box center [216, 70] width 186 height 19
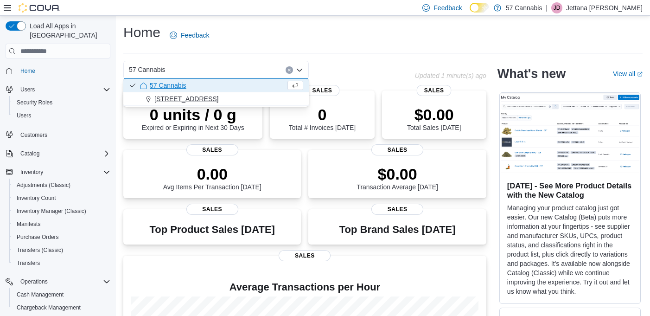
click at [199, 95] on span "[STREET_ADDRESS]" at bounding box center [186, 98] width 64 height 9
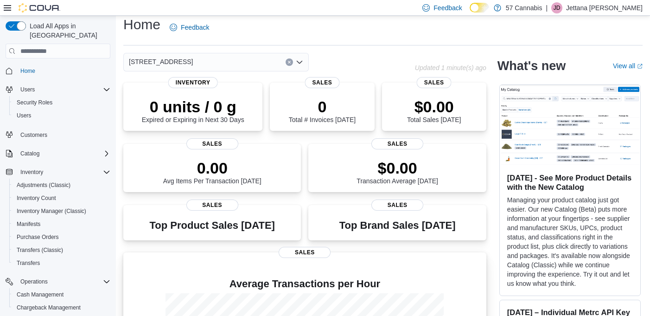
scroll to position [5, 0]
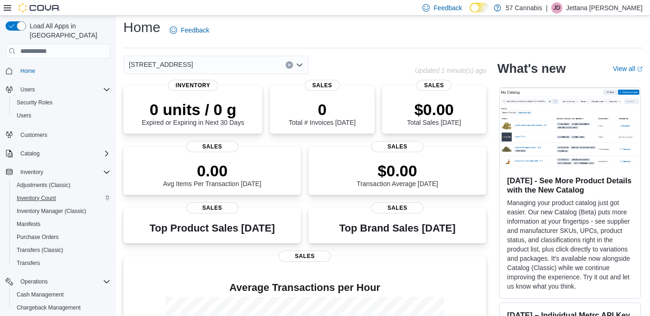
click at [46, 194] on span "Inventory Count" at bounding box center [36, 197] width 39 height 7
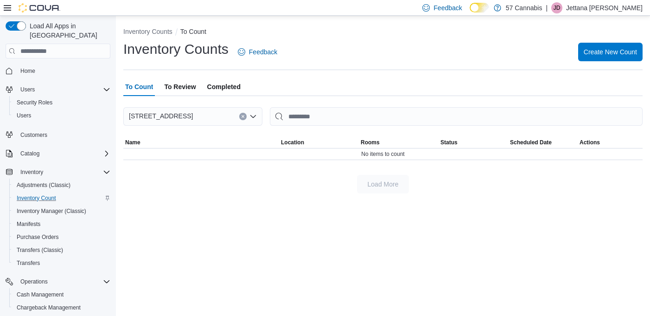
click at [212, 116] on div "[STREET_ADDRESS]" at bounding box center [192, 116] width 139 height 19
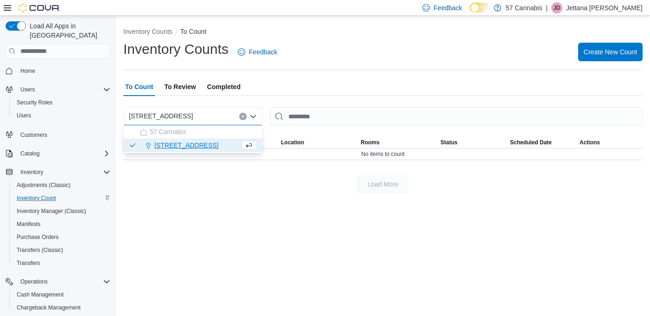
click at [188, 144] on span "[STREET_ADDRESS]" at bounding box center [186, 145] width 64 height 9
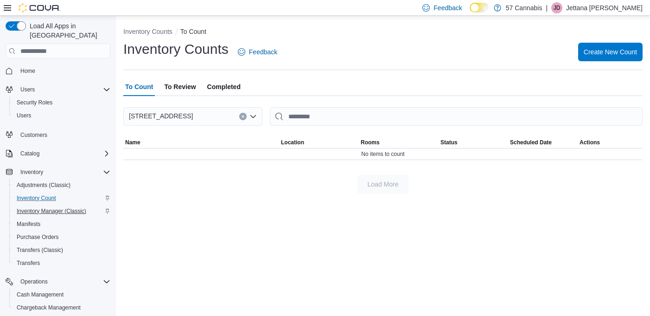
click at [64, 207] on span "Inventory Manager (Classic)" at bounding box center [52, 210] width 70 height 7
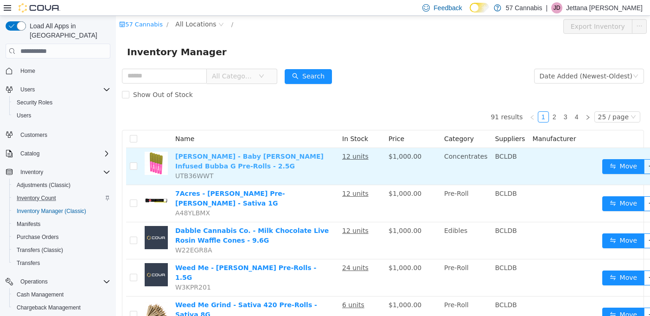
click at [266, 157] on link "[PERSON_NAME] - Baby [PERSON_NAME] Infused Bubba G Pre-Rolls - 2.5G" at bounding box center [249, 161] width 148 height 17
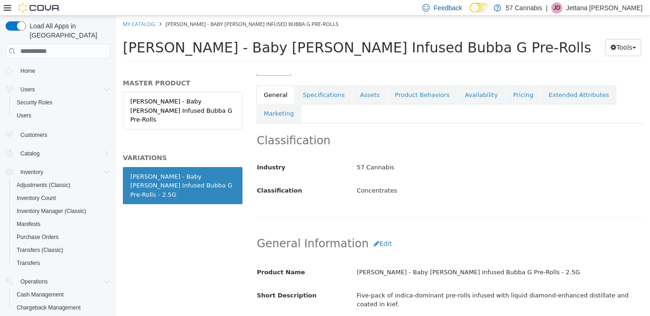
scroll to position [135, 0]
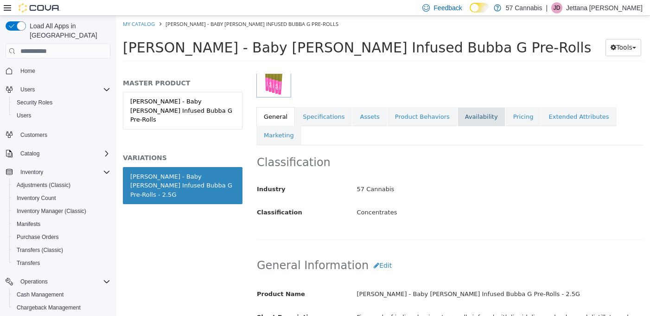
click at [468, 120] on link "Availability" at bounding box center [482, 116] width 48 height 19
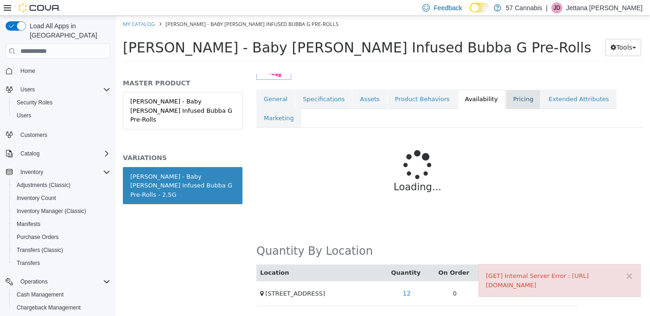
click at [508, 90] on link "Pricing" at bounding box center [523, 99] width 35 height 19
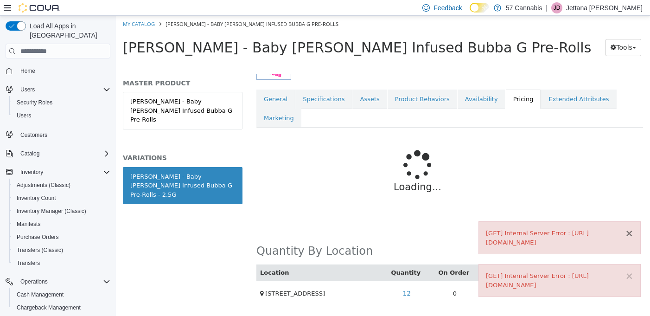
click at [630, 229] on button "×" at bounding box center [629, 234] width 8 height 10
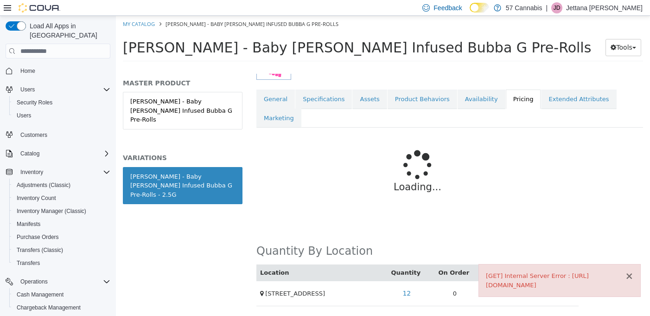
click at [630, 271] on button "×" at bounding box center [629, 276] width 8 height 10
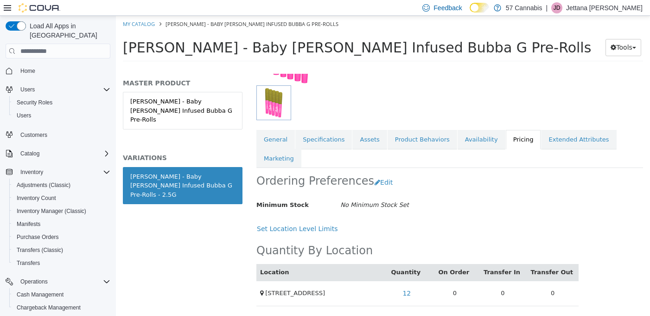
click at [507, 269] on link "Transfer In" at bounding box center [503, 272] width 39 height 7
click at [36, 246] on span "Transfers (Classic)" at bounding box center [40, 249] width 46 height 7
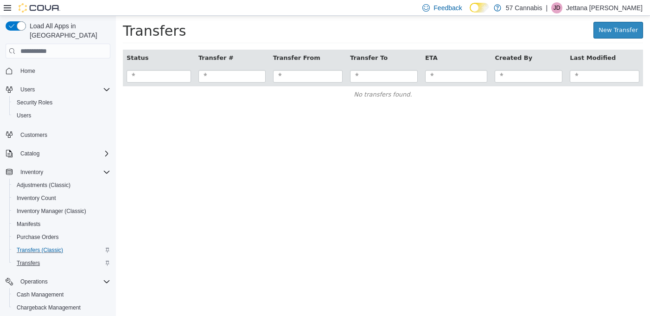
click at [25, 259] on span "Transfers" at bounding box center [28, 262] width 23 height 7
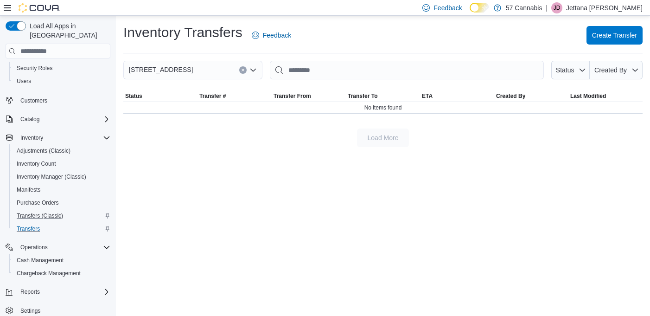
scroll to position [34, 0]
click at [9, 6] on icon at bounding box center [7, 8] width 7 height 6
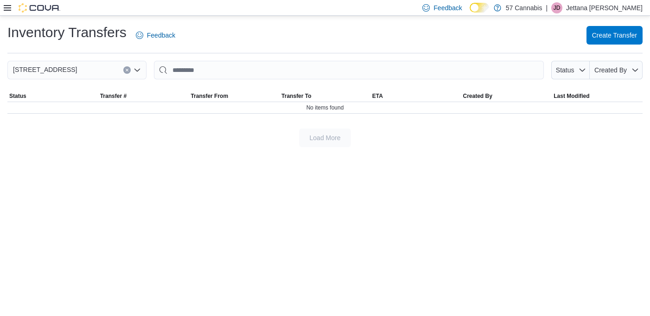
click at [9, 10] on icon at bounding box center [7, 8] width 7 height 6
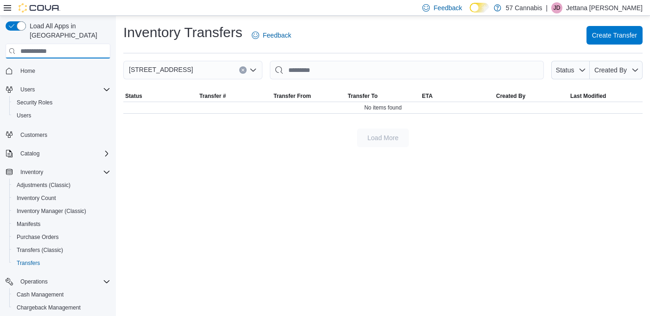
click at [41, 44] on input "search" at bounding box center [58, 51] width 105 height 15
